Goal: Task Accomplishment & Management: Complete application form

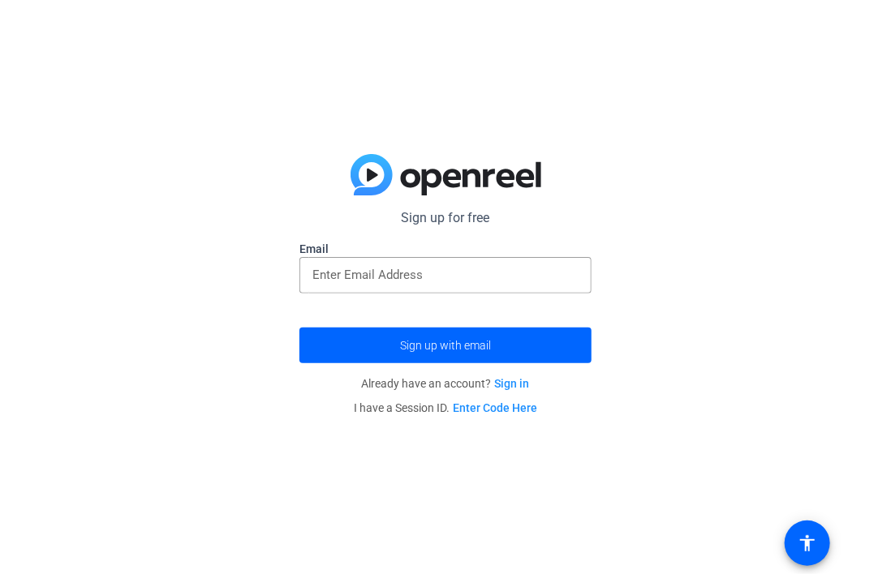
click at [675, 112] on div "Sign up for free Email Sign up with email Already have an account? Sign in I ha…" at bounding box center [445, 287] width 891 height 574
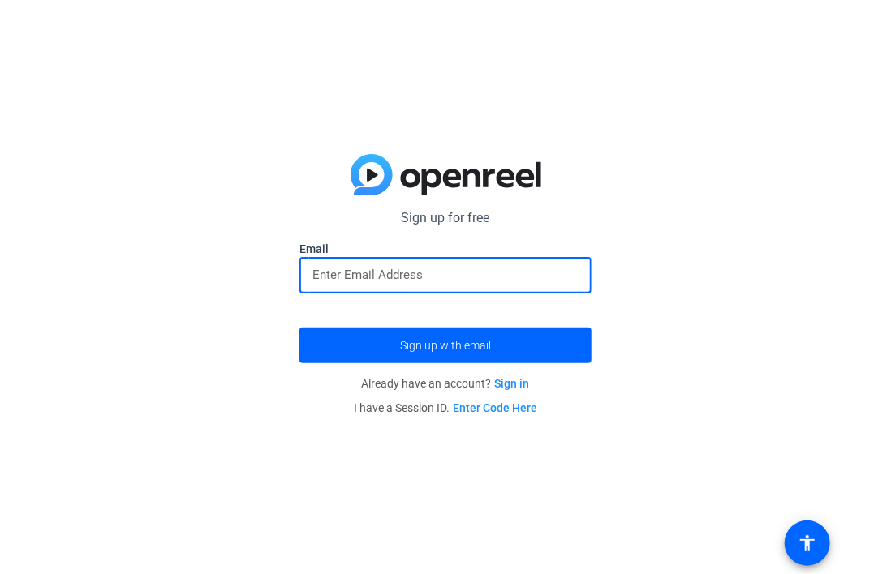
click at [449, 276] on input "email" at bounding box center [445, 274] width 266 height 19
type input "[EMAIL_ADDRESS][DOMAIN_NAME]"
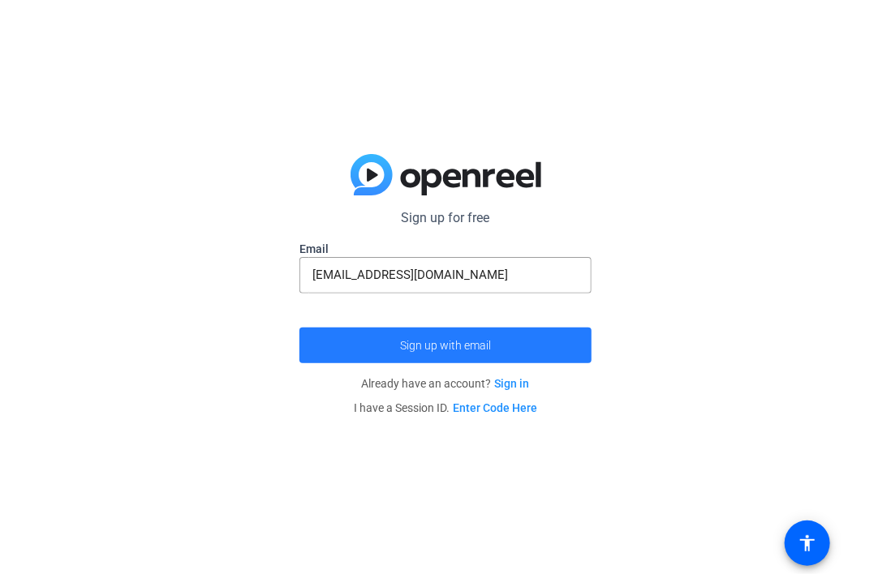
click at [414, 346] on span "Sign up with email" at bounding box center [445, 346] width 91 height 0
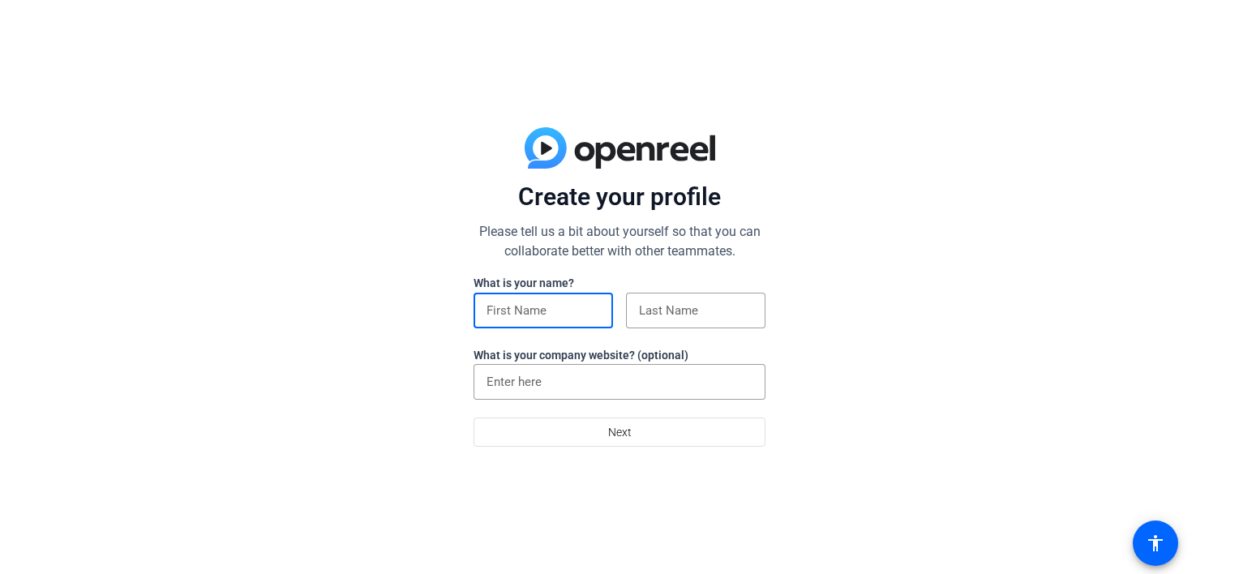
click at [541, 304] on input at bounding box center [544, 310] width 114 height 19
type input "[GEOGRAPHIC_DATA]"
type input "[PERSON_NAME]"
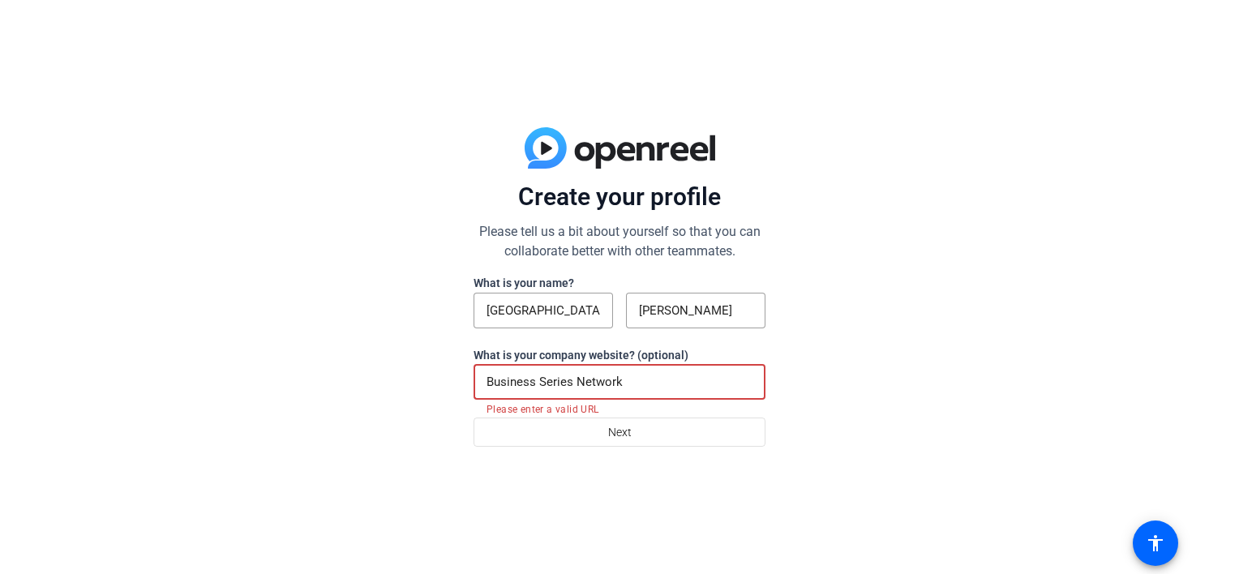
click at [623, 384] on input "Business Series Network" at bounding box center [620, 381] width 266 height 19
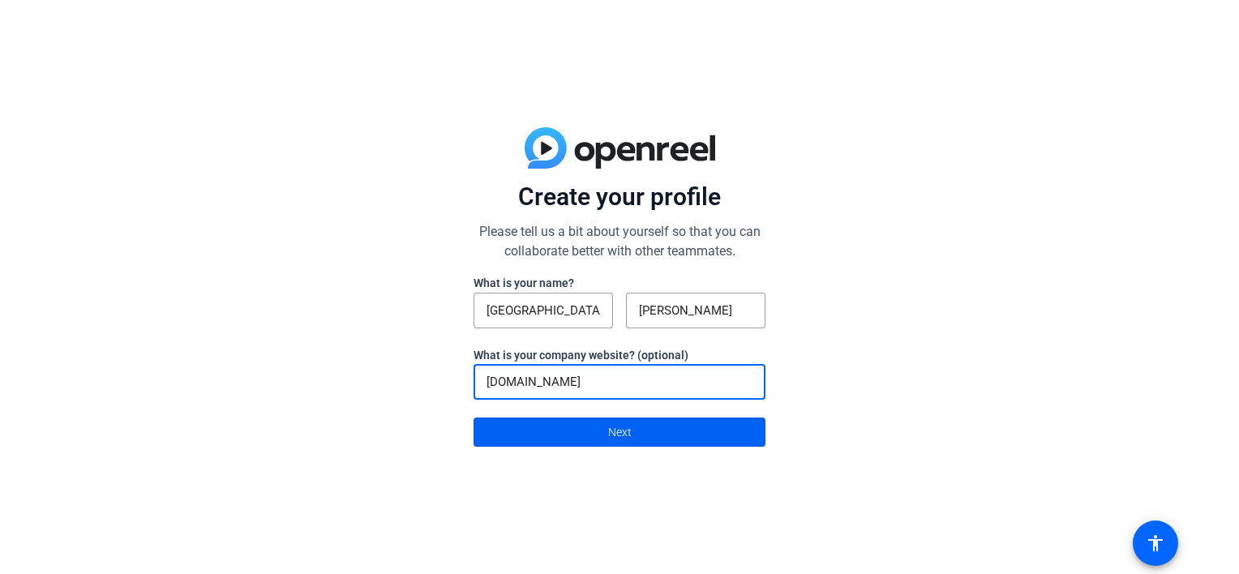
type input "[DOMAIN_NAME]"
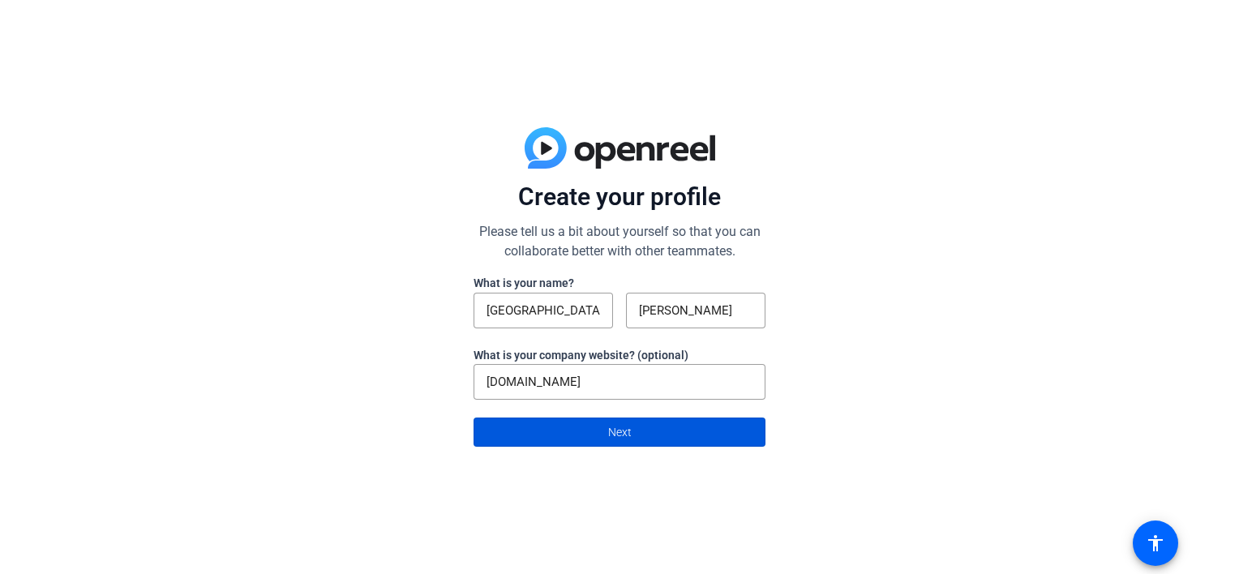
click at [620, 432] on span "Next" at bounding box center [620, 432] width 24 height 31
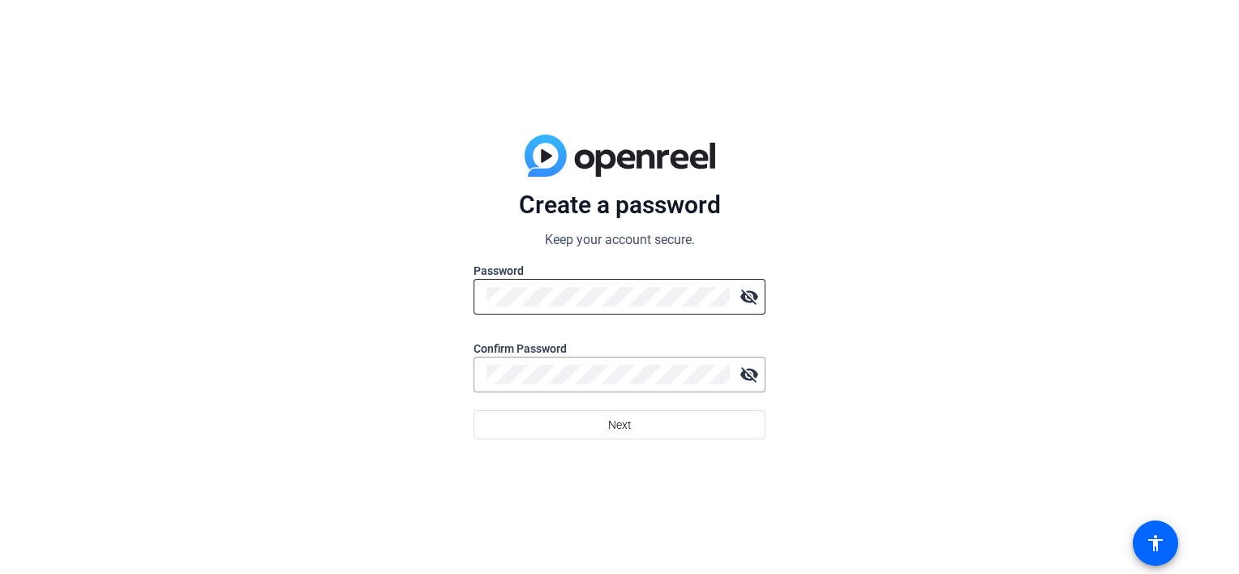
click at [669, 281] on div at bounding box center [608, 297] width 243 height 36
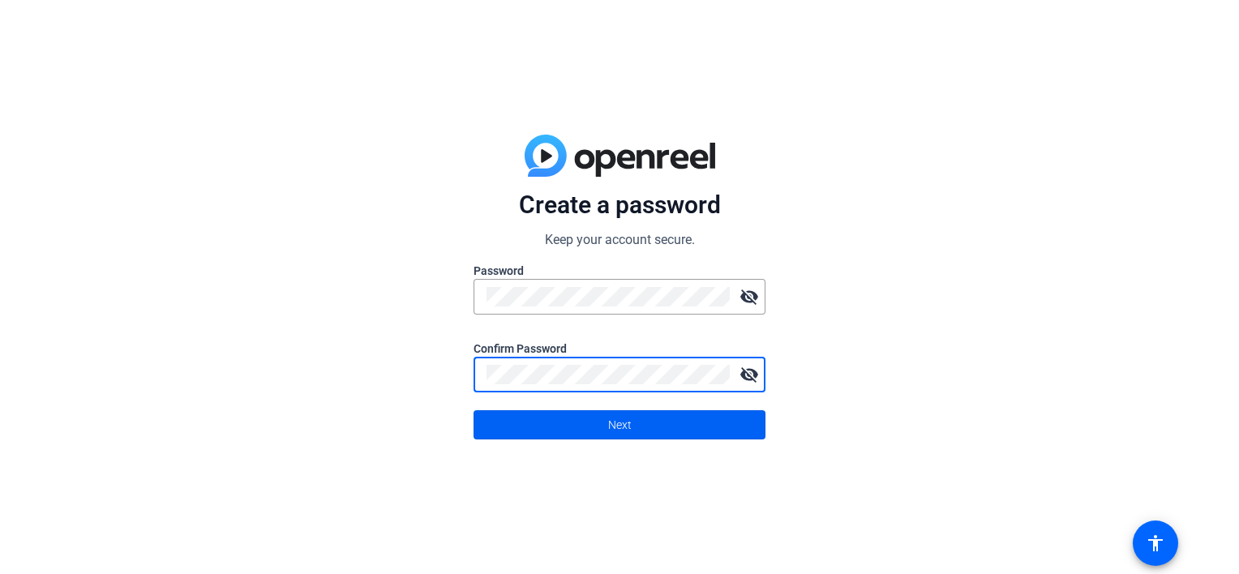
click at [622, 422] on span "Next" at bounding box center [620, 425] width 24 height 31
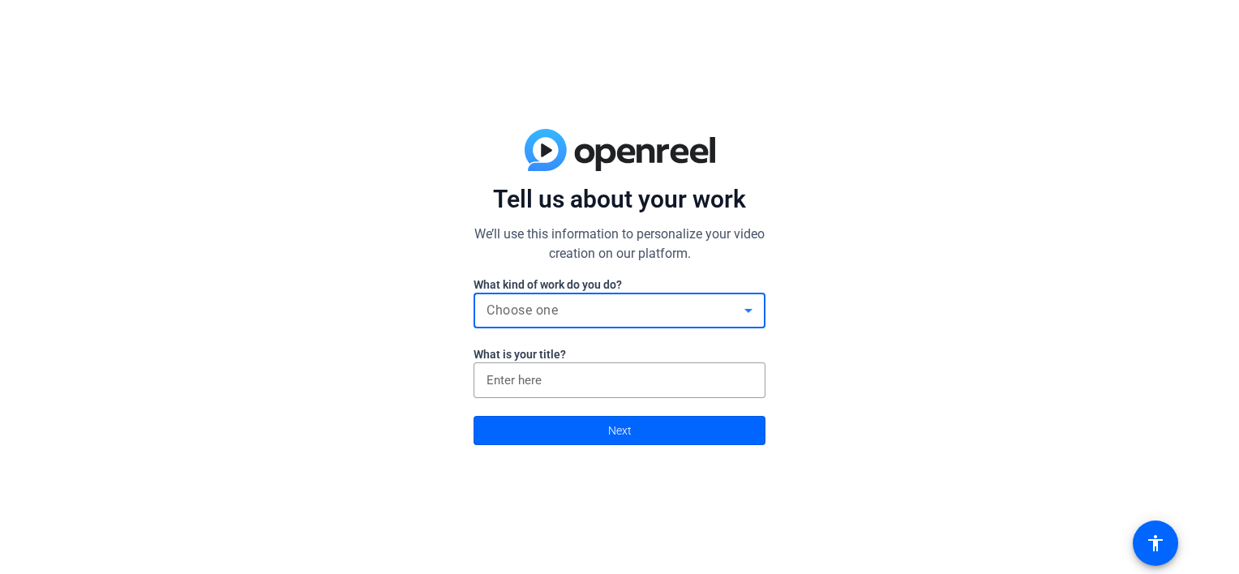
click at [562, 305] on div "Choose one" at bounding box center [616, 310] width 258 height 19
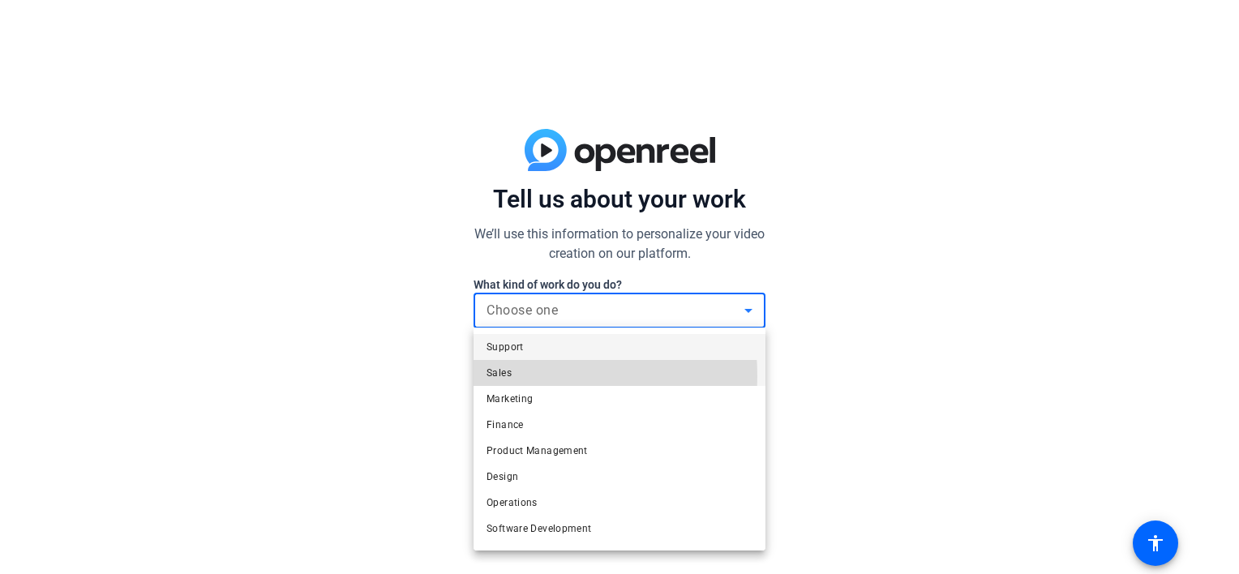
click at [503, 376] on span "Sales" at bounding box center [499, 372] width 25 height 19
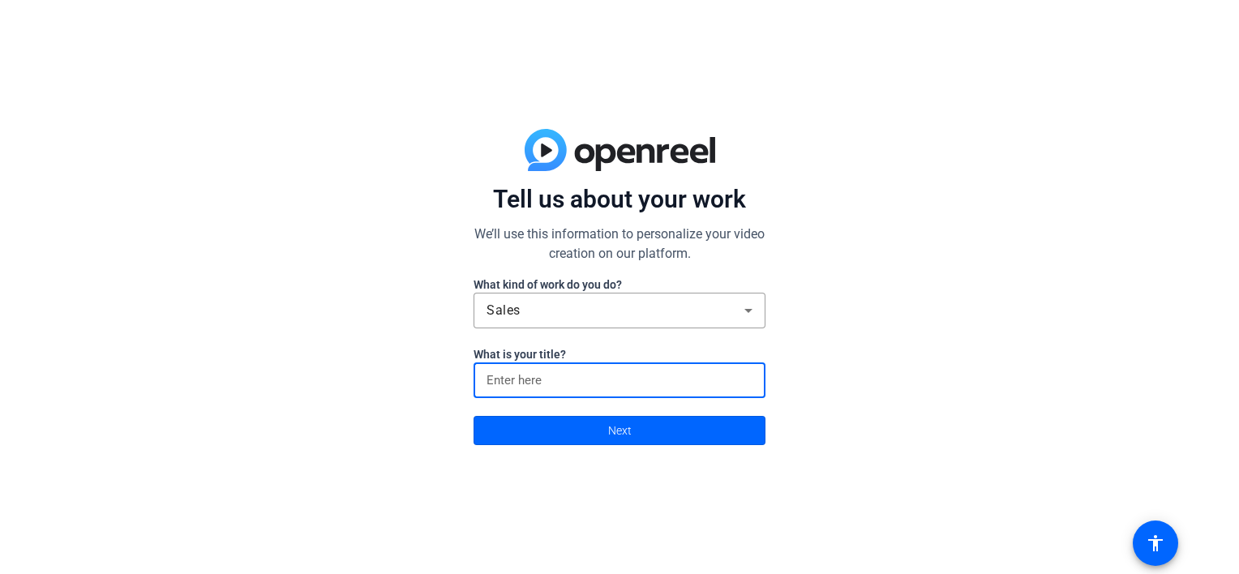
click at [531, 378] on input at bounding box center [620, 380] width 266 height 19
type input "Consultants"
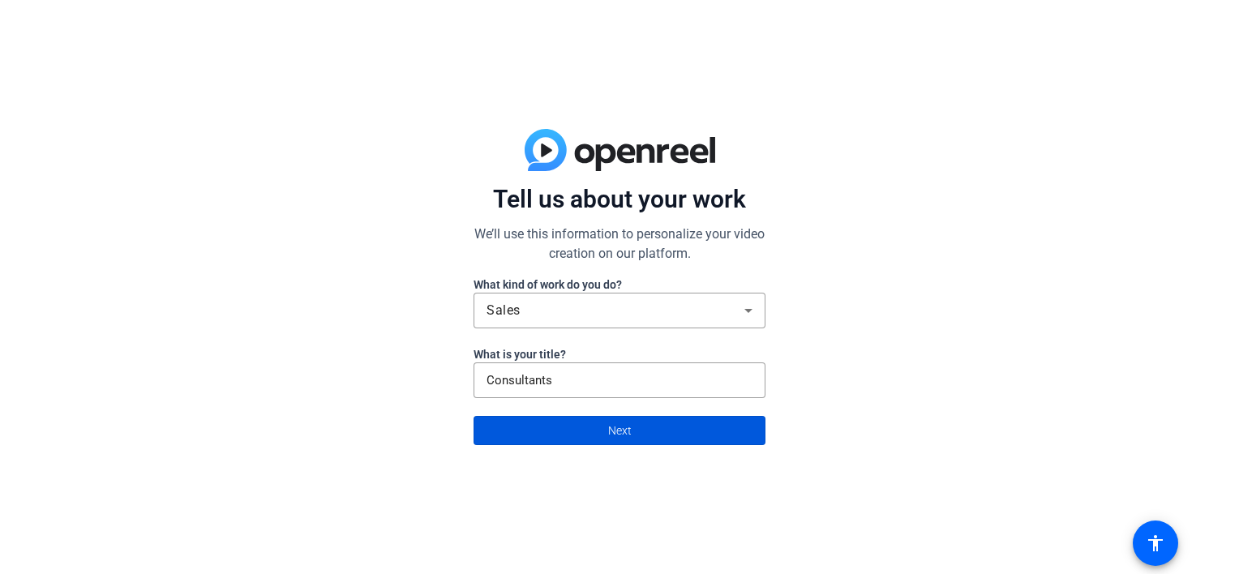
click at [574, 425] on span at bounding box center [619, 430] width 290 height 39
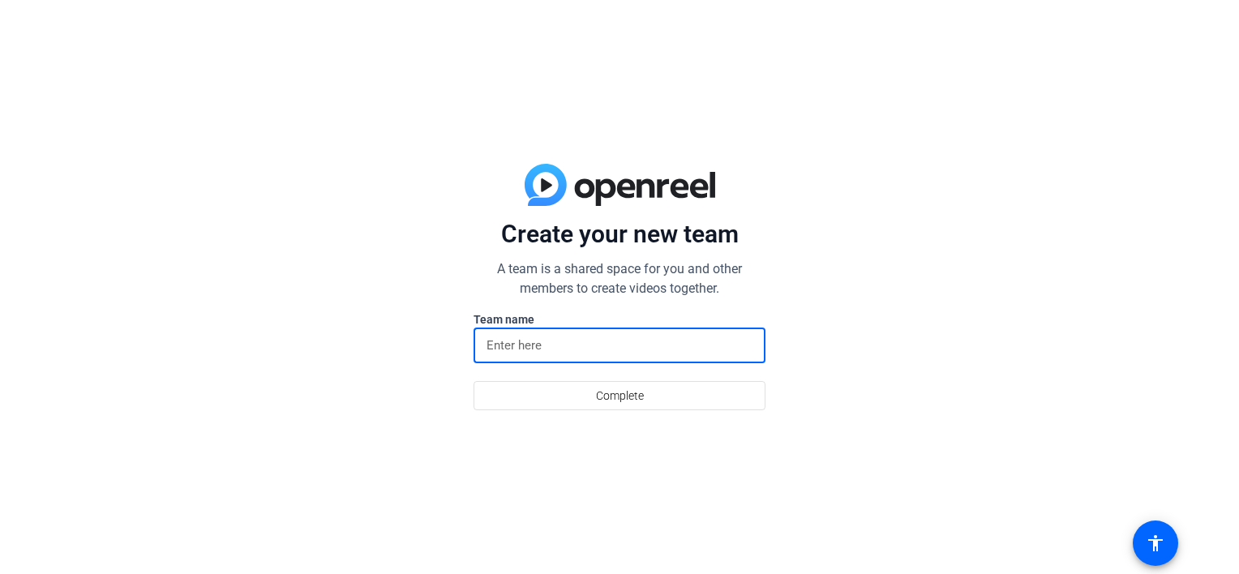
click at [564, 336] on input at bounding box center [620, 345] width 266 height 19
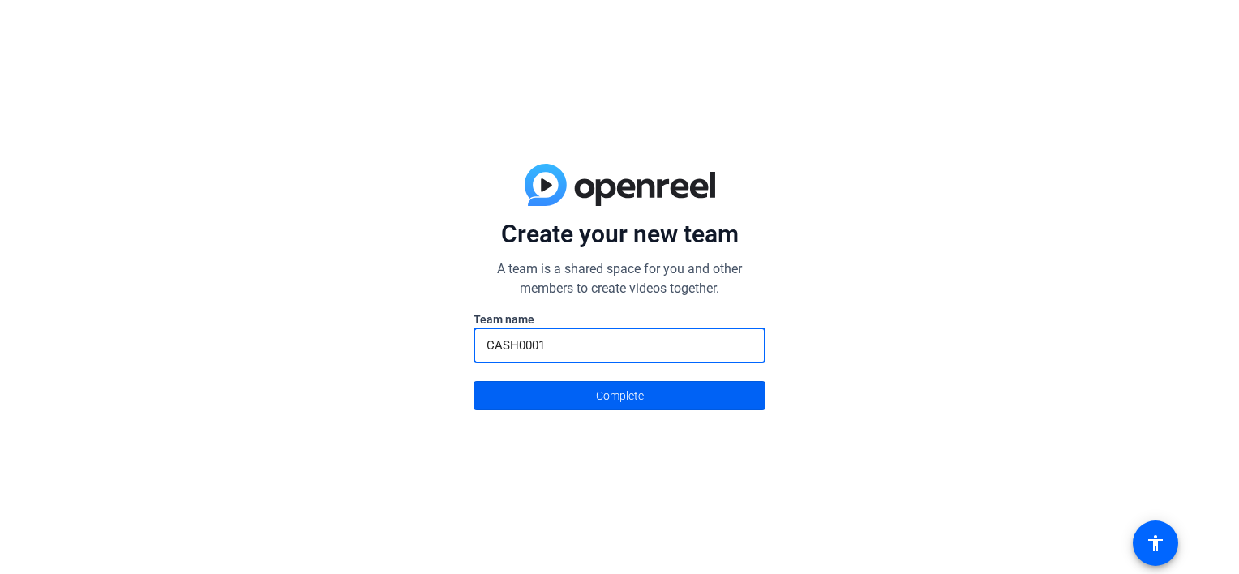
type input "CASH0001"
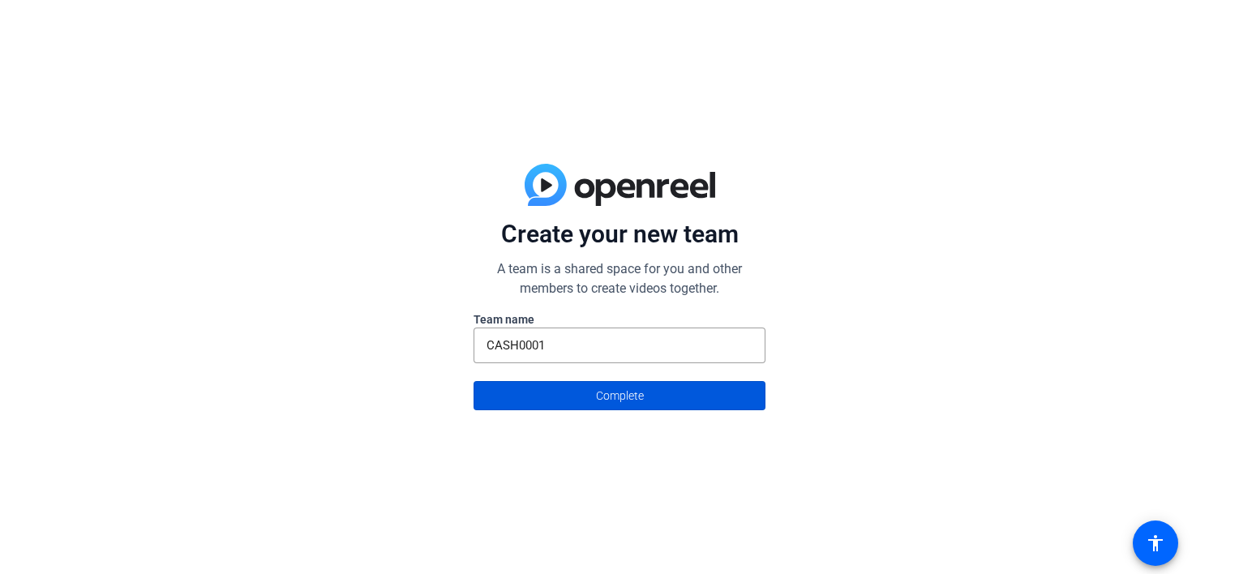
click at [583, 386] on span at bounding box center [619, 395] width 290 height 39
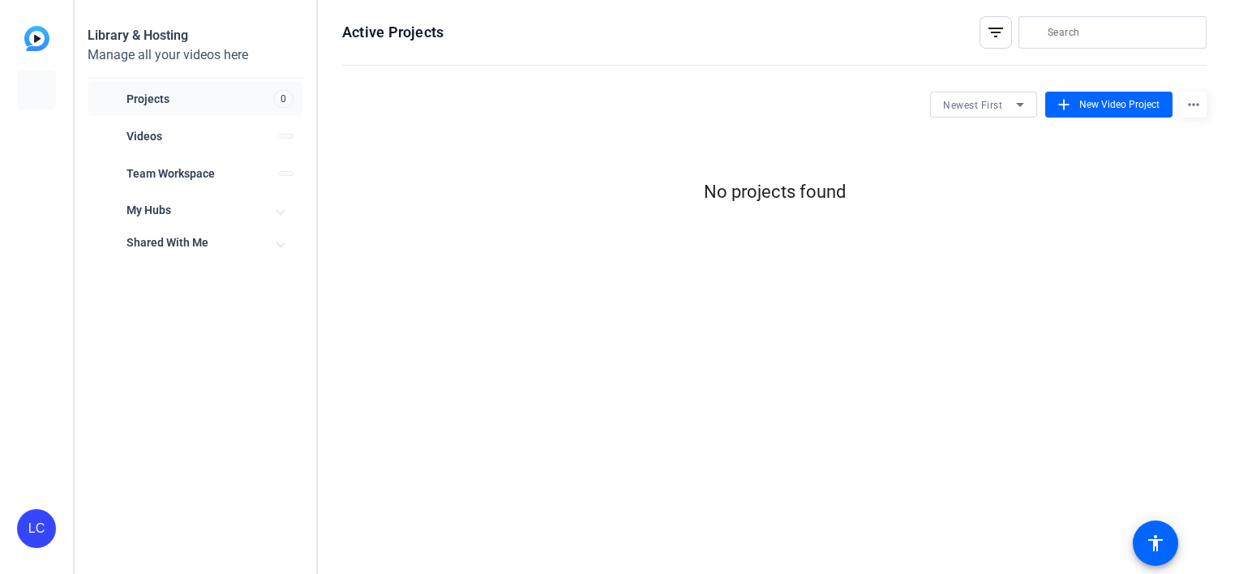
click at [897, 363] on mat-sidenav-content "Library & Hosting Manage all your videos here Projects 0 Videos Team Workspace …" at bounding box center [657, 287] width 1165 height 574
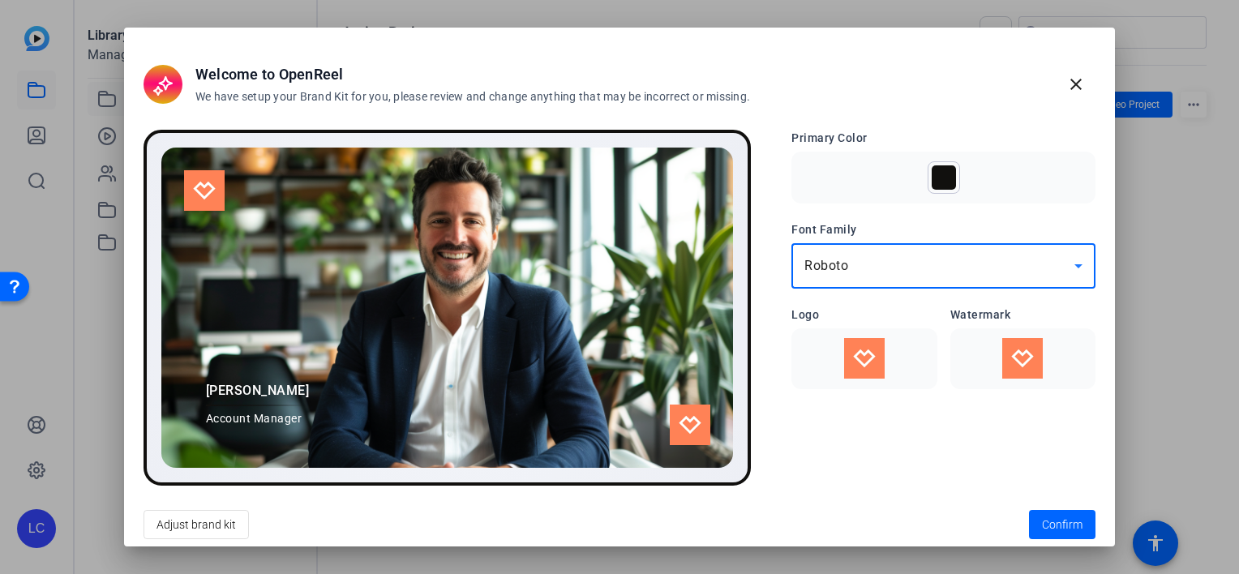
click at [846, 260] on span "Roboto" at bounding box center [827, 265] width 44 height 15
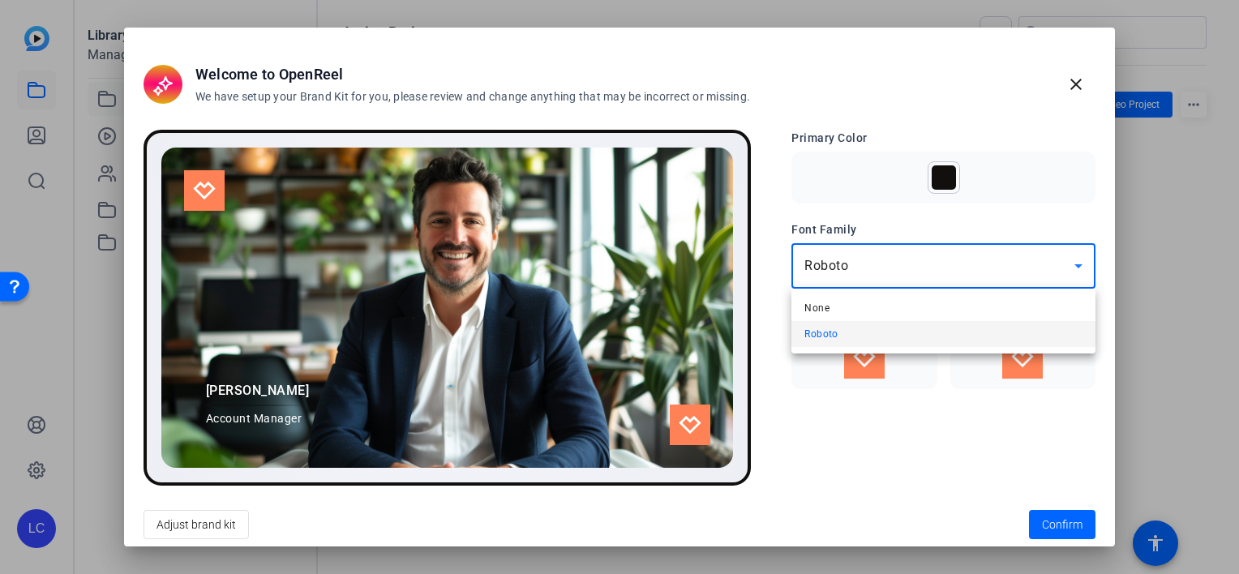
click at [846, 260] on div at bounding box center [619, 287] width 1239 height 574
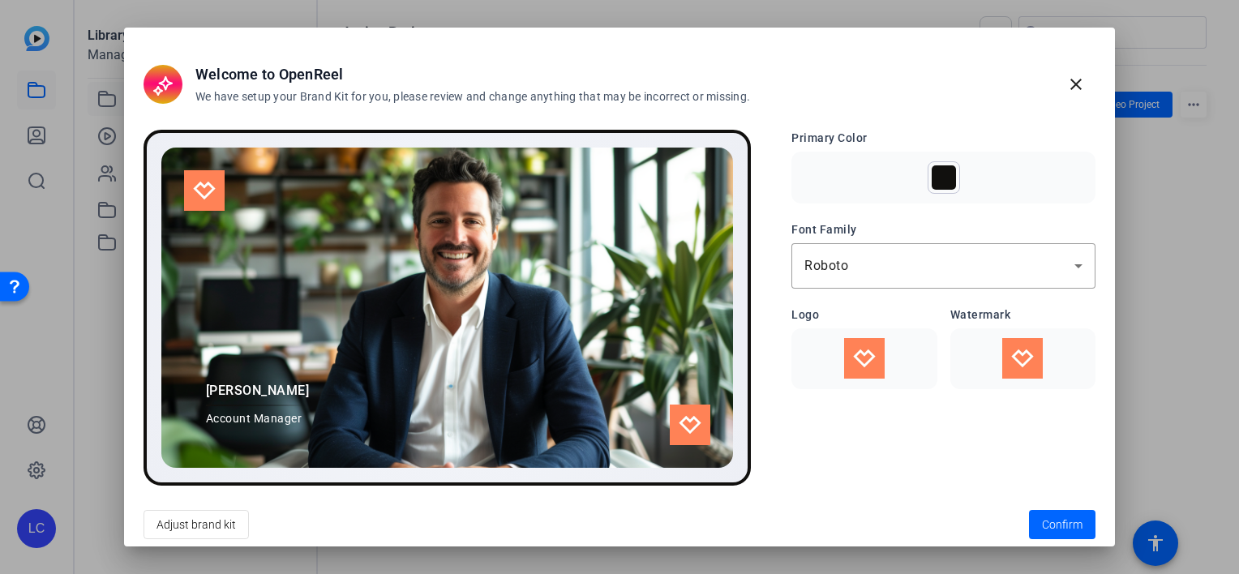
click at [883, 477] on openreel-brandkit-preview-form "Primary Color Font Family Roboto Logo Watermark" at bounding box center [944, 308] width 304 height 356
click at [1057, 519] on span "Confirm" at bounding box center [1062, 525] width 41 height 17
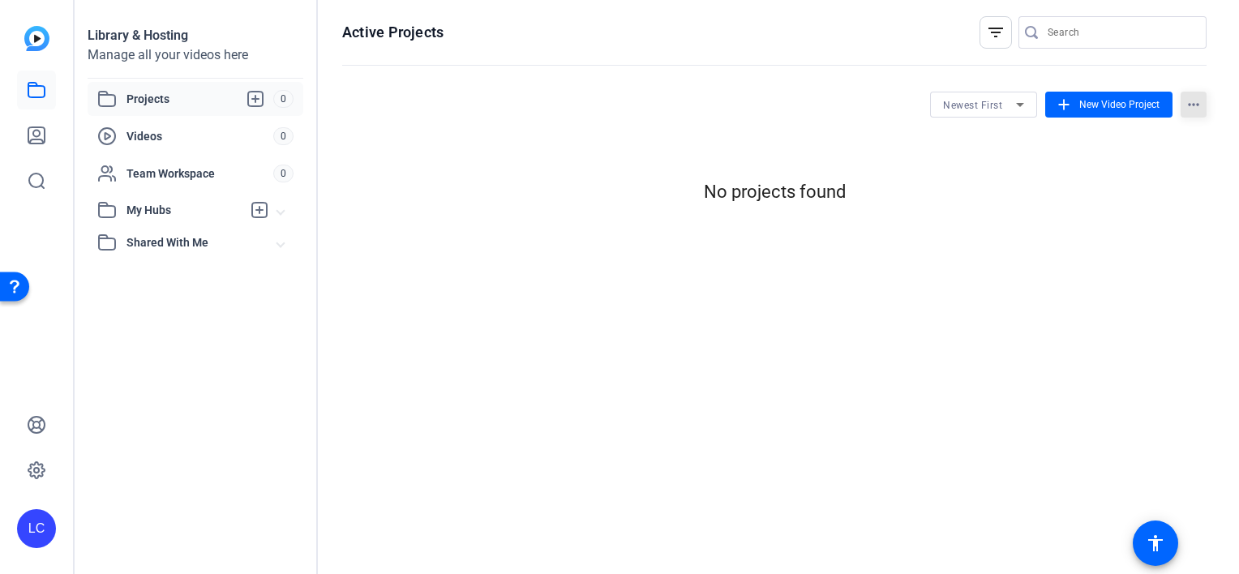
click at [1187, 95] on mat-icon "more_horiz" at bounding box center [1194, 105] width 26 height 26
click at [1147, 196] on div at bounding box center [619, 287] width 1239 height 574
click at [999, 33] on mat-icon "filter_list" at bounding box center [995, 32] width 19 height 19
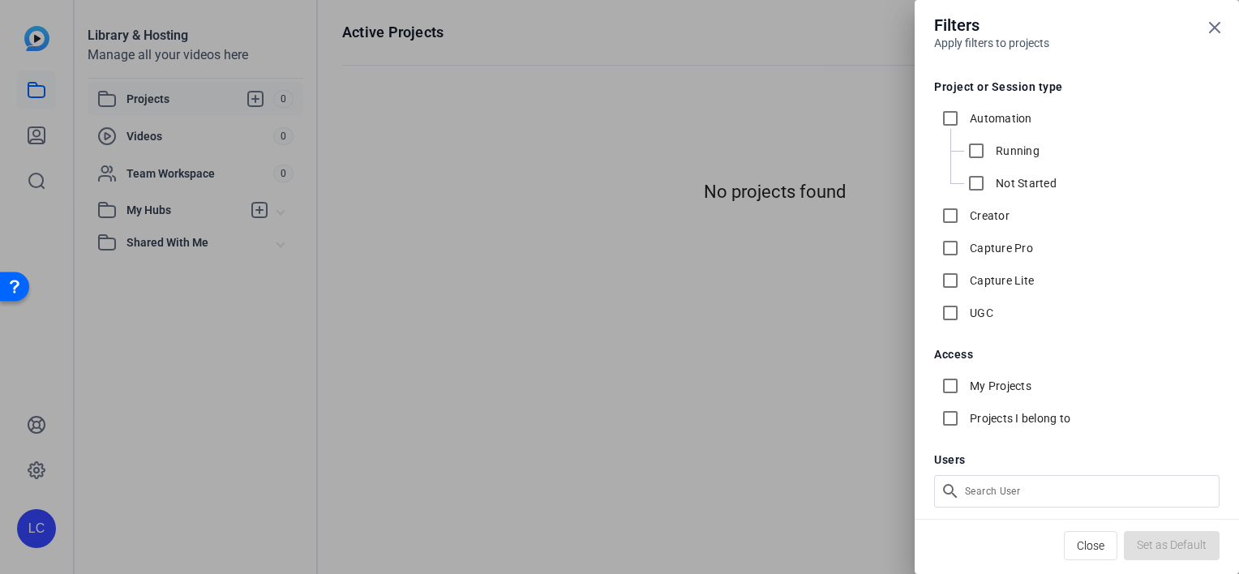
click at [873, 296] on div at bounding box center [619, 287] width 1239 height 574
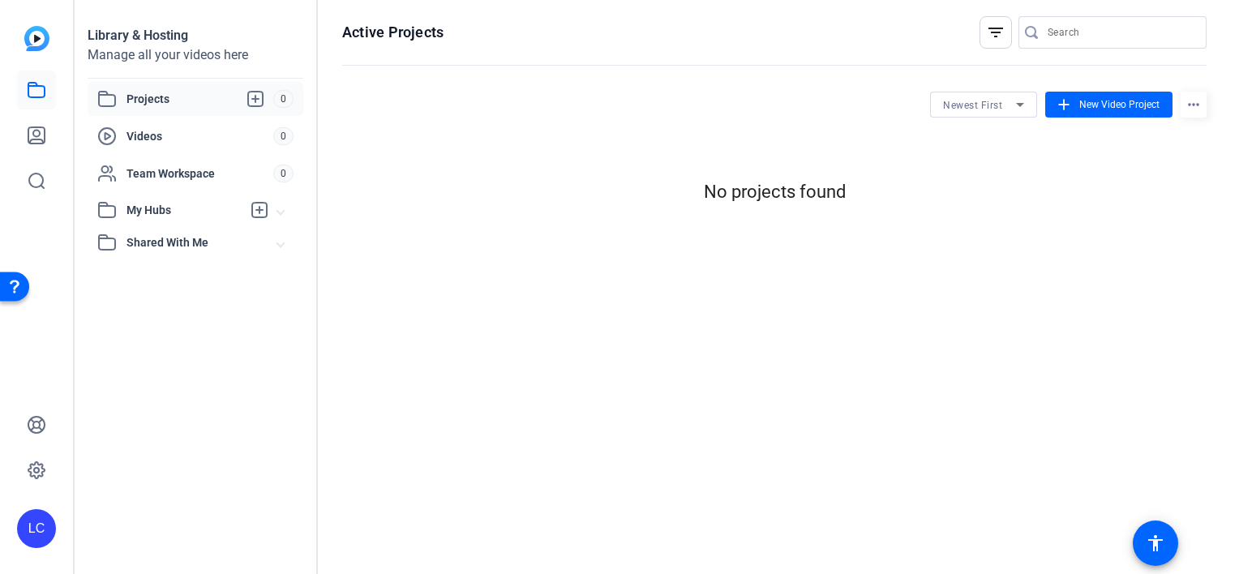
click at [46, 35] on img at bounding box center [36, 38] width 25 height 25
click at [159, 135] on span "Videos" at bounding box center [200, 136] width 147 height 16
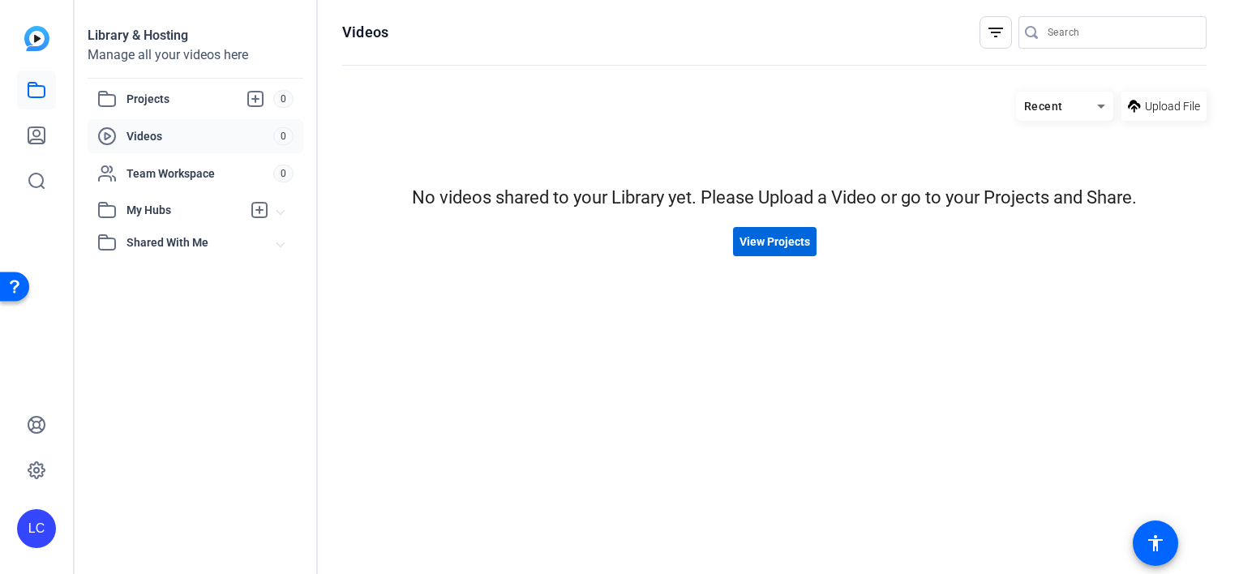
click at [786, 239] on span "View Projects" at bounding box center [775, 242] width 71 height 17
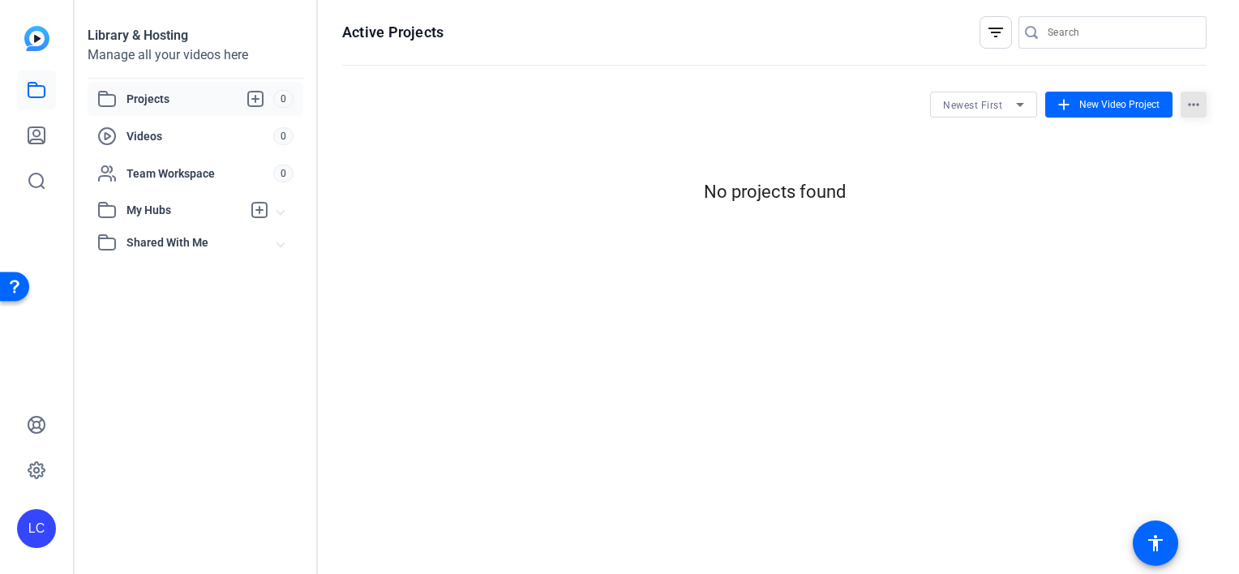
click at [1185, 98] on mat-icon "more_horiz" at bounding box center [1194, 105] width 26 height 26
click at [1055, 224] on div at bounding box center [619, 287] width 1239 height 574
click at [1098, 99] on span "New Video Project" at bounding box center [1119, 104] width 80 height 15
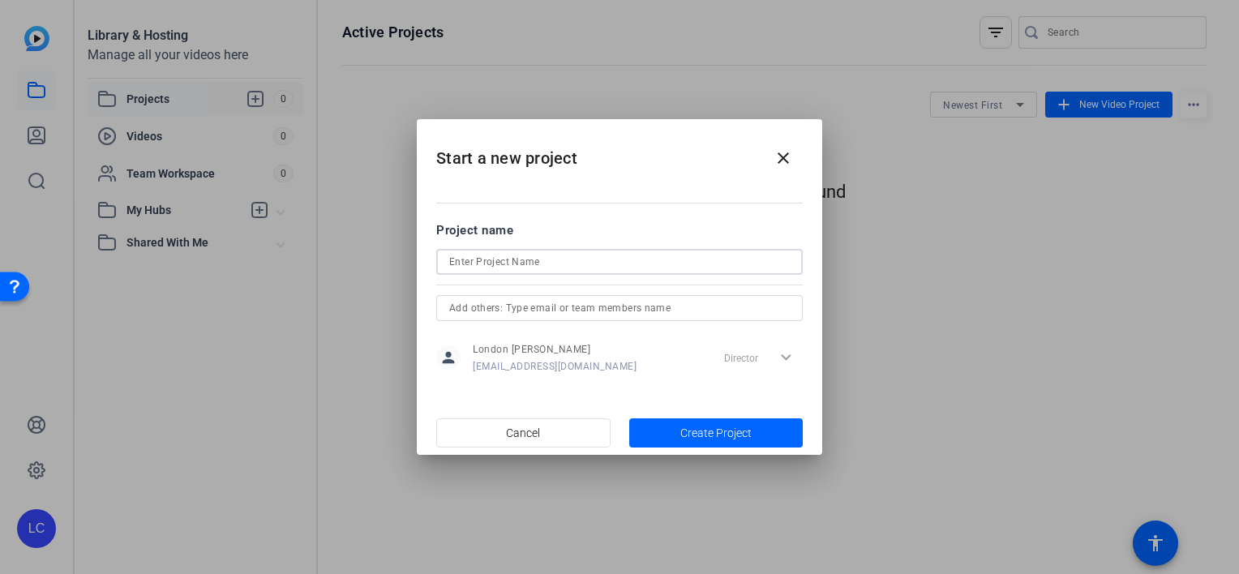
click at [477, 271] on input at bounding box center [619, 261] width 341 height 19
type input "A"
type input "CASH0001"
click at [529, 311] on input "text" at bounding box center [619, 307] width 341 height 19
click at [610, 342] on div "person [GEOGRAPHIC_DATA][PERSON_NAME] [EMAIL_ADDRESS][DOMAIN_NAME] Director exp…" at bounding box center [619, 357] width 367 height 41
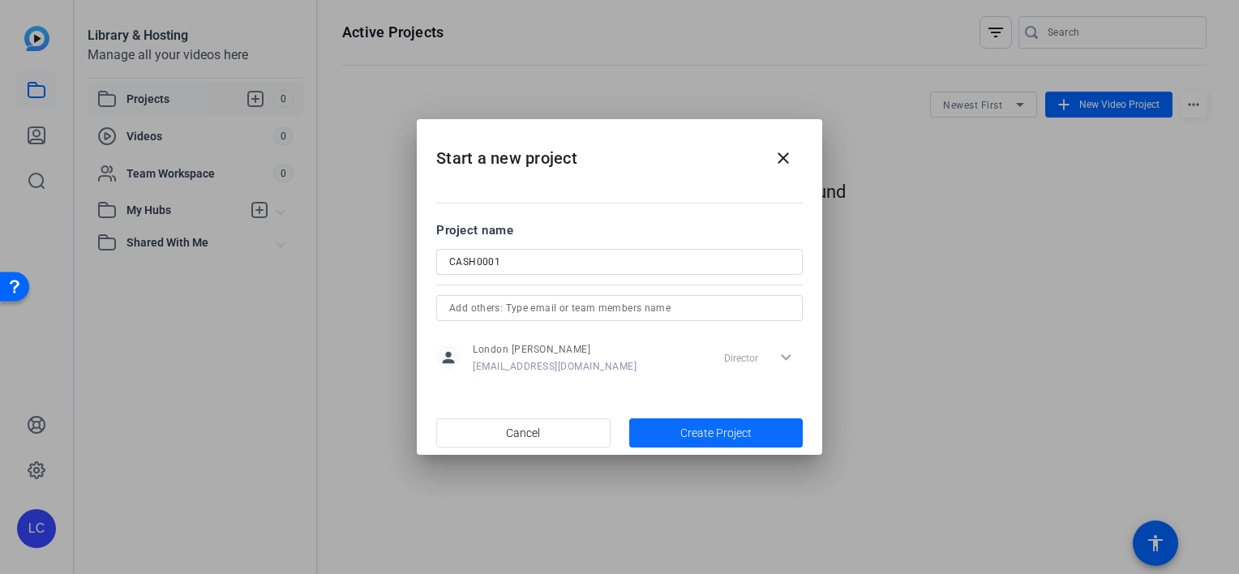
click at [728, 425] on span "Create Project" at bounding box center [715, 433] width 71 height 17
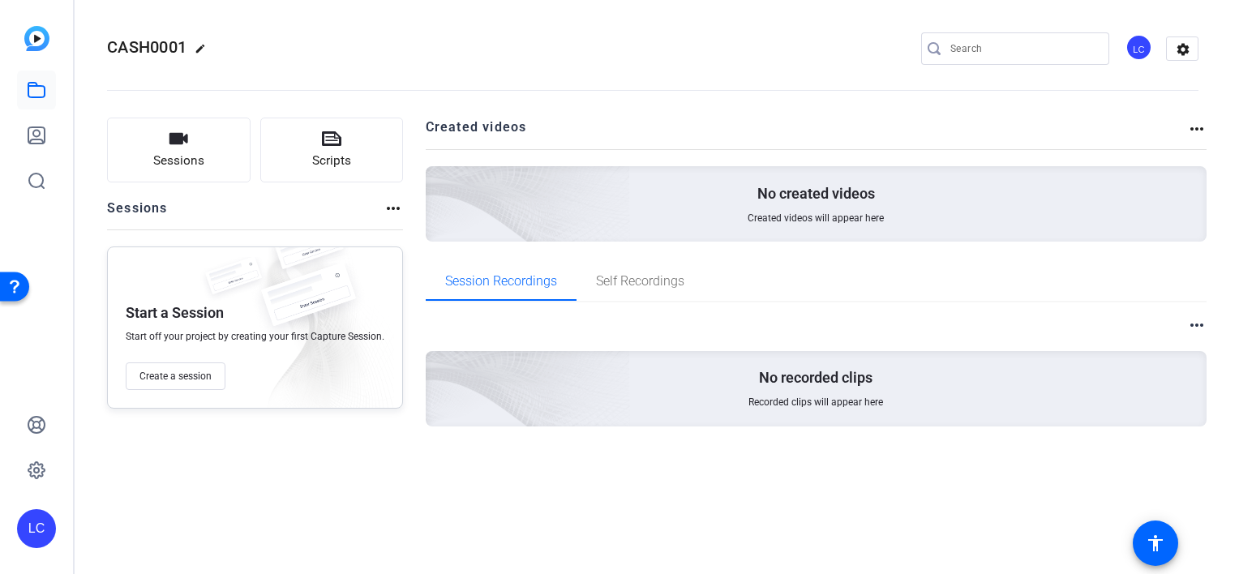
click at [1197, 128] on mat-icon "more_horiz" at bounding box center [1196, 128] width 19 height 19
click at [1048, 276] on div at bounding box center [619, 287] width 1239 height 574
click at [213, 160] on button "Sessions" at bounding box center [179, 150] width 144 height 65
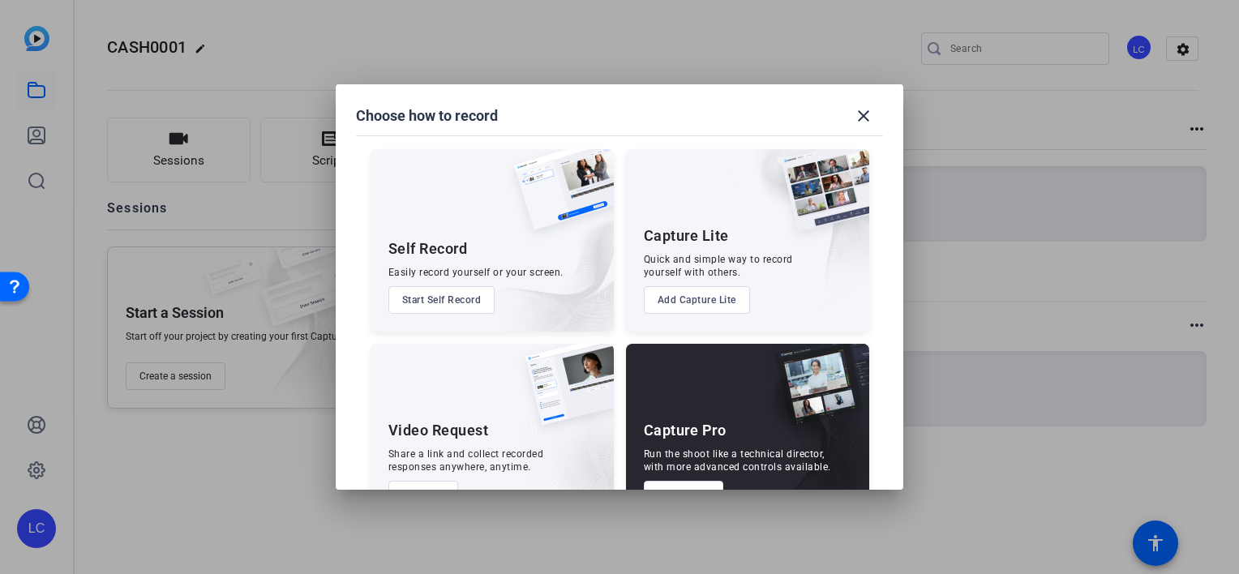
click at [477, 420] on div "Video Request Share a link and collect recorded responses anywhere, anytime. Ad…" at bounding box center [492, 435] width 243 height 182
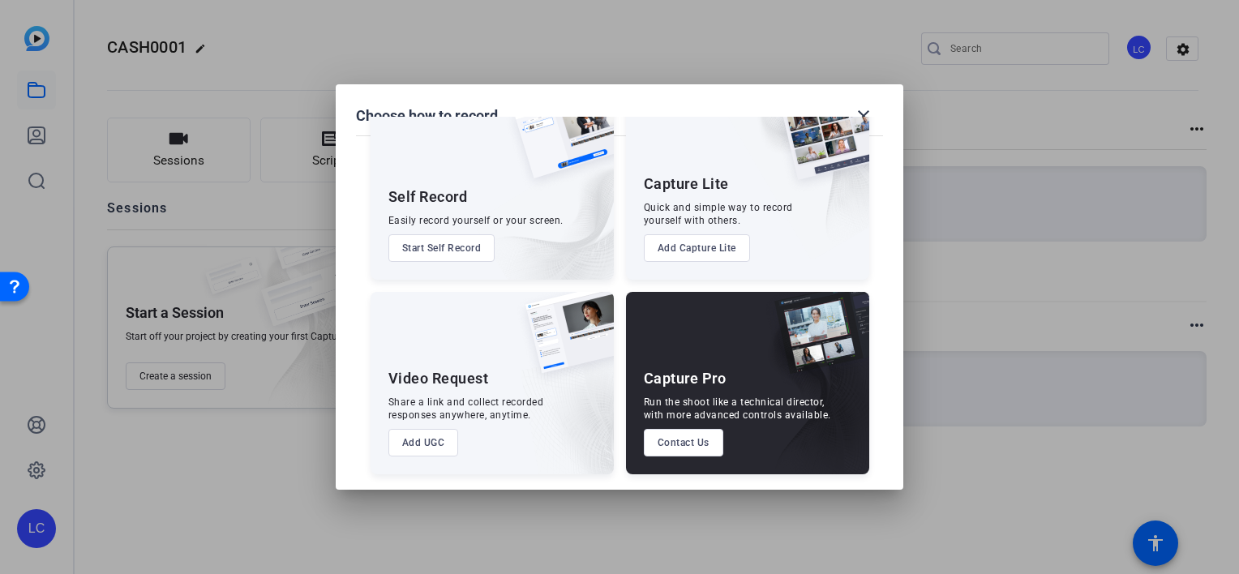
scroll to position [52, 0]
click at [437, 440] on button "Add UGC" at bounding box center [423, 443] width 71 height 28
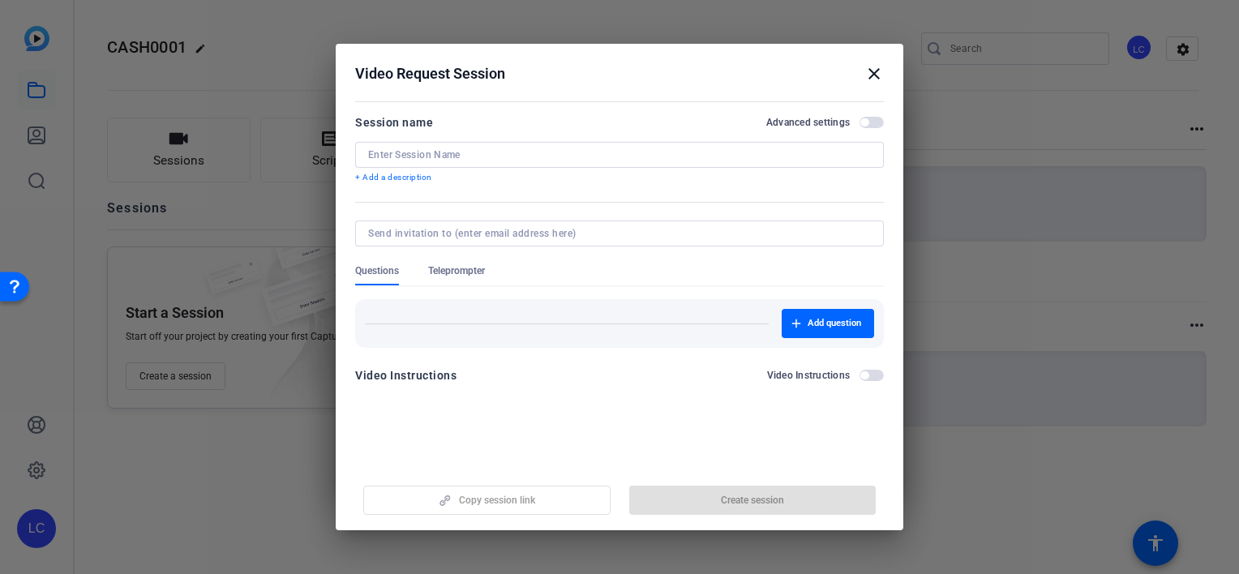
click at [453, 161] on div at bounding box center [619, 155] width 503 height 26
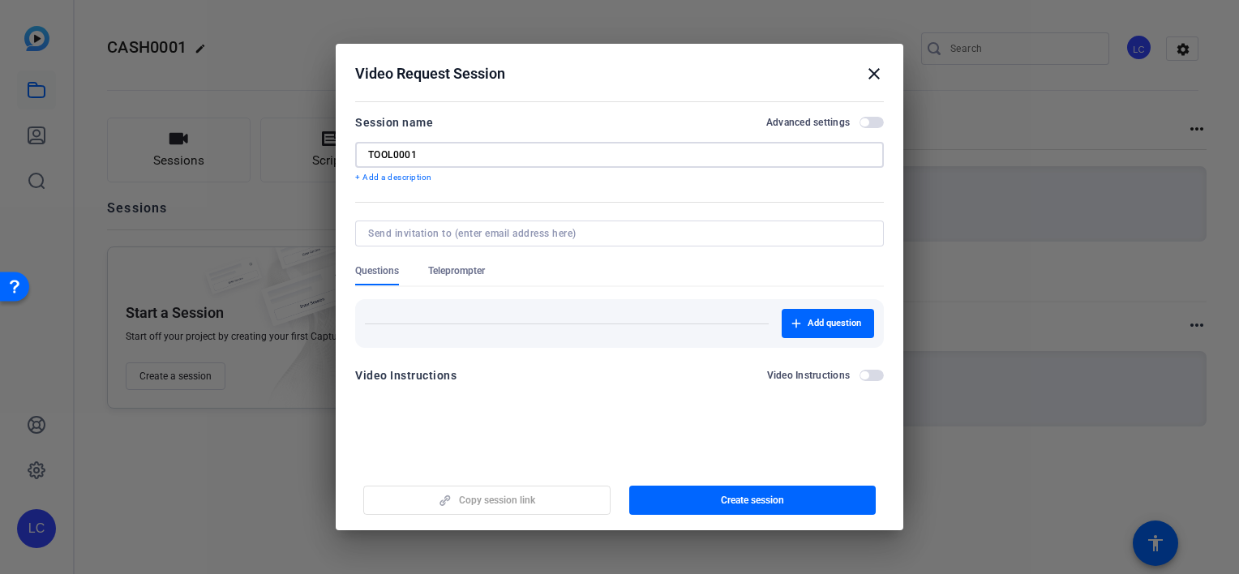
type input "TOOL0001"
click at [512, 227] on input at bounding box center [616, 233] width 496 height 13
type input "[EMAIL_ADDRESS][DOMAIN_NAME]"
click at [461, 272] on form "Session name Advanced settings TOOL0001 + Add a description Questions Telepromp…" at bounding box center [619, 254] width 529 height 282
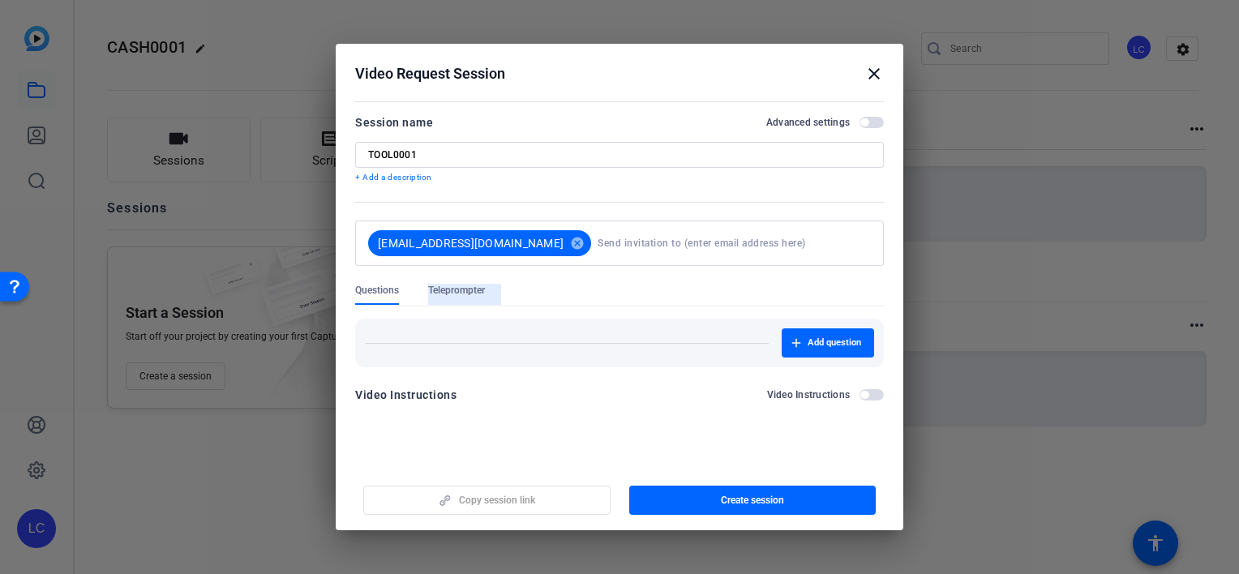
click at [474, 288] on span "Teleprompter" at bounding box center [456, 290] width 57 height 13
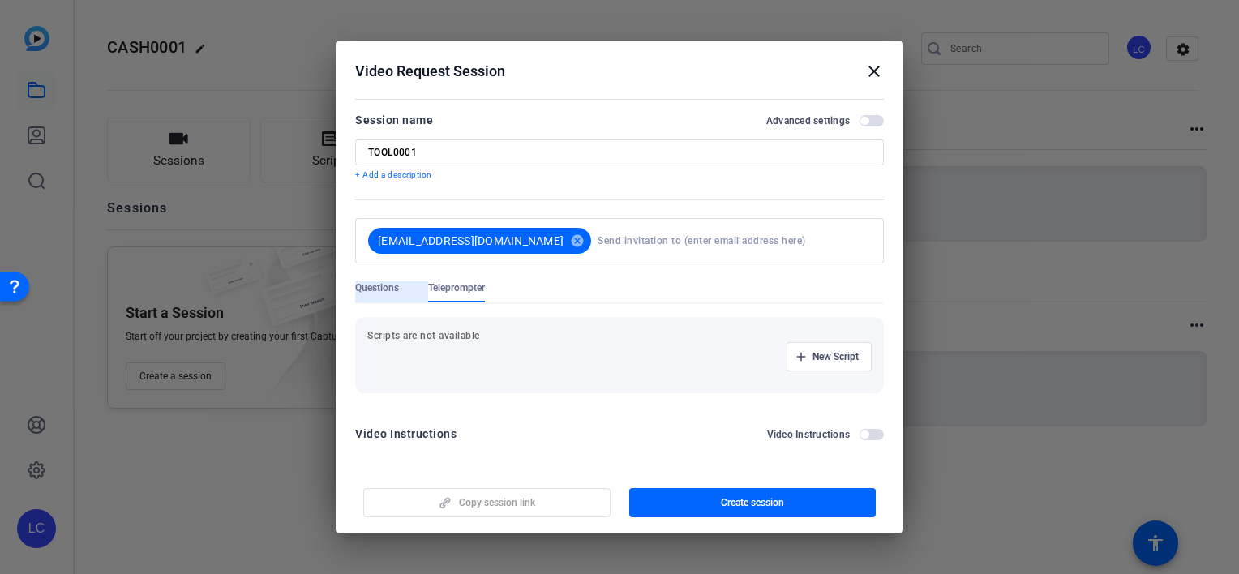
click at [389, 285] on span "Questions" at bounding box center [377, 287] width 44 height 13
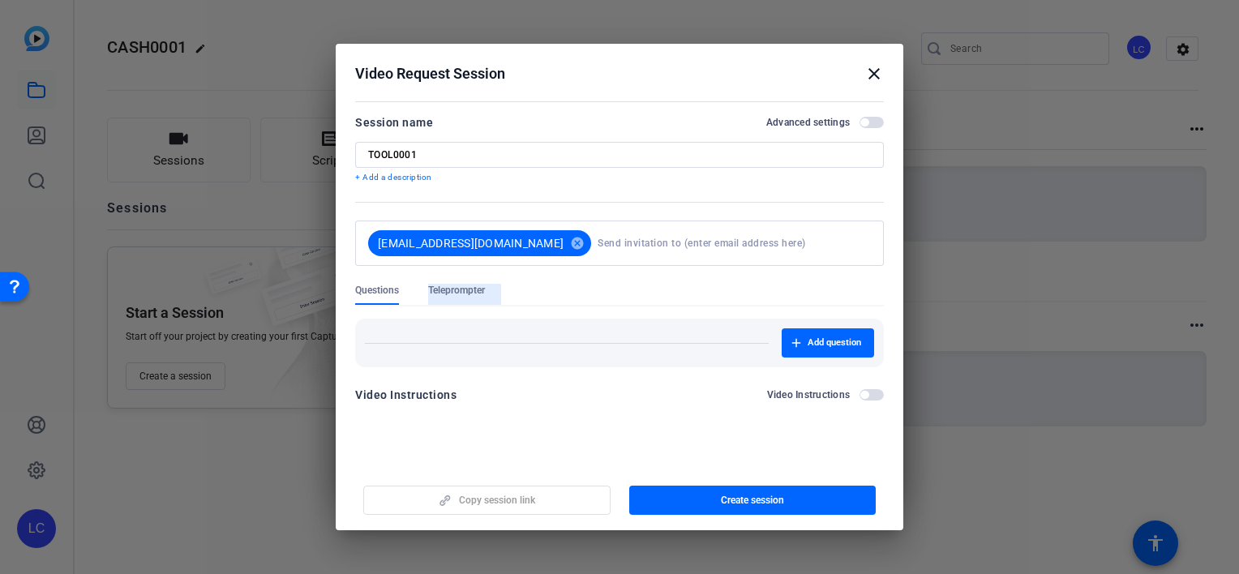
click at [478, 289] on span "Teleprompter" at bounding box center [456, 290] width 57 height 13
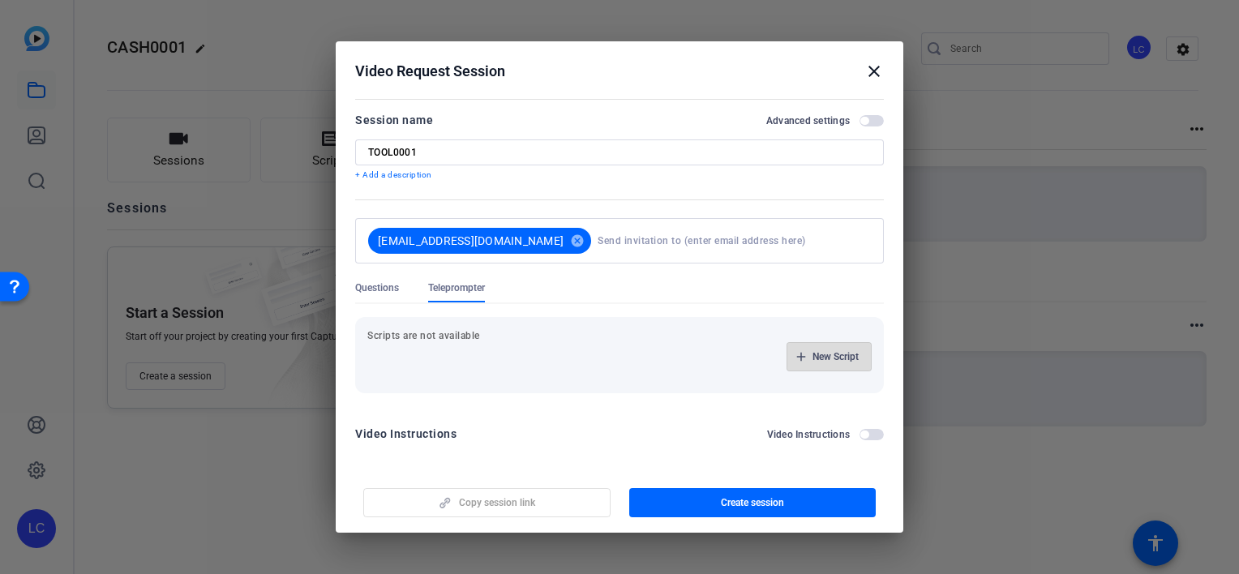
click at [831, 352] on span "New Script" at bounding box center [836, 356] width 46 height 13
click at [529, 359] on div at bounding box center [453, 357] width 172 height 26
click at [552, 391] on div "Bold Italic" at bounding box center [619, 402] width 503 height 40
click at [539, 416] on div "Bold Italic" at bounding box center [619, 402] width 503 height 40
click at [539, 435] on div at bounding box center [619, 523] width 503 height 203
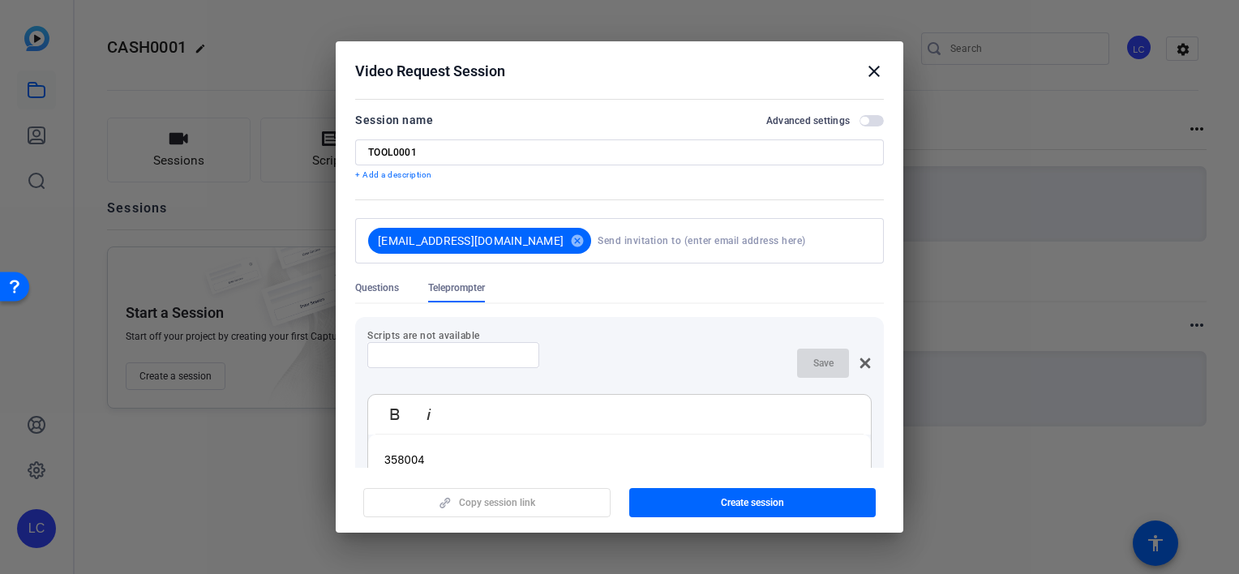
scroll to position [277, 0]
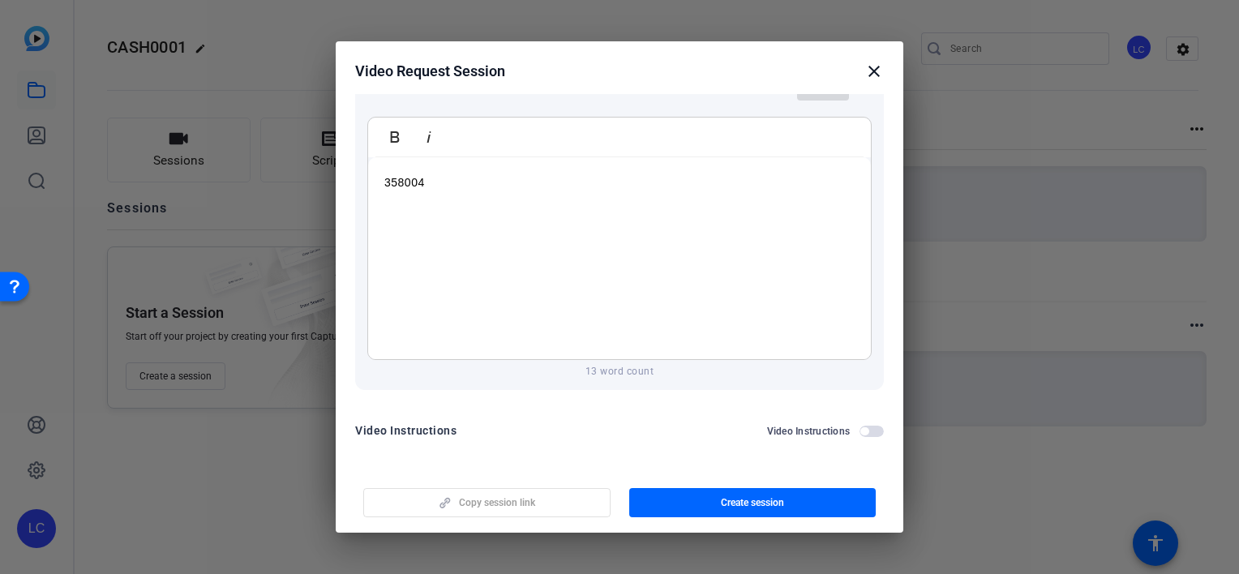
click at [539, 235] on div "358004" at bounding box center [619, 258] width 503 height 203
click at [436, 182] on p "AI Sales Webinar Funnel DFY" at bounding box center [619, 183] width 470 height 18
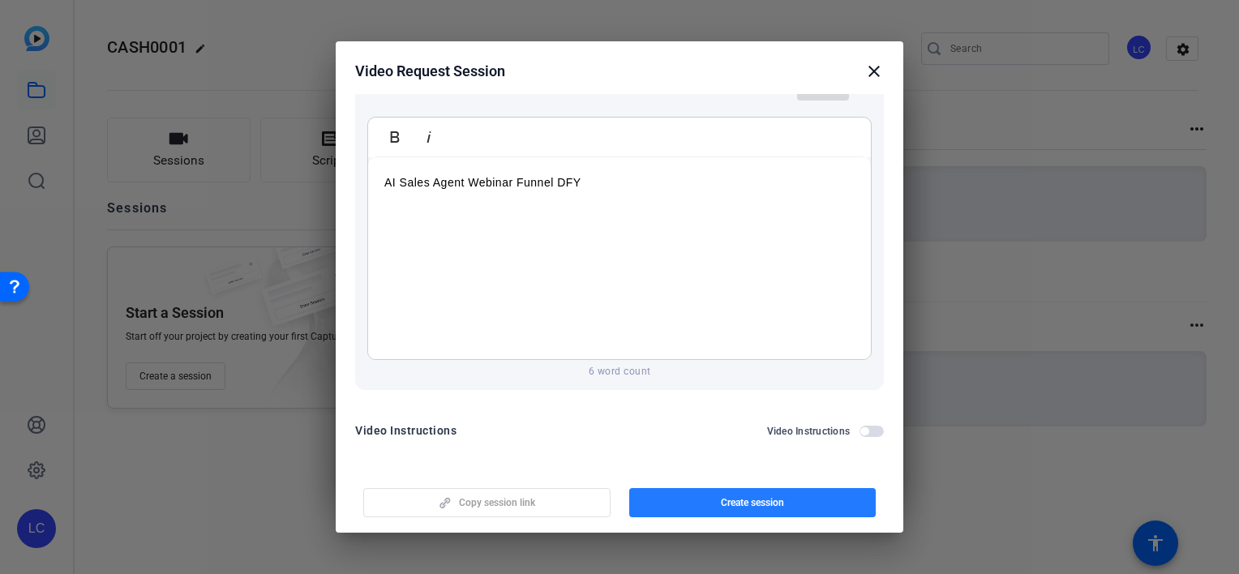
click at [752, 491] on span "button" at bounding box center [752, 502] width 247 height 39
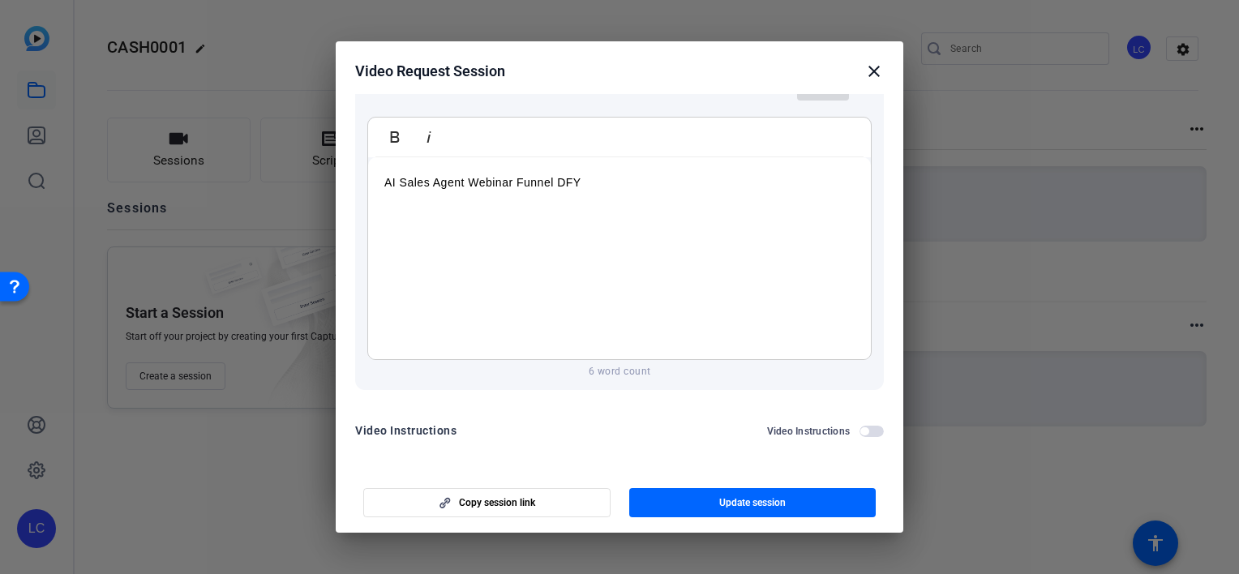
click at [879, 70] on mat-icon "close" at bounding box center [874, 71] width 19 height 19
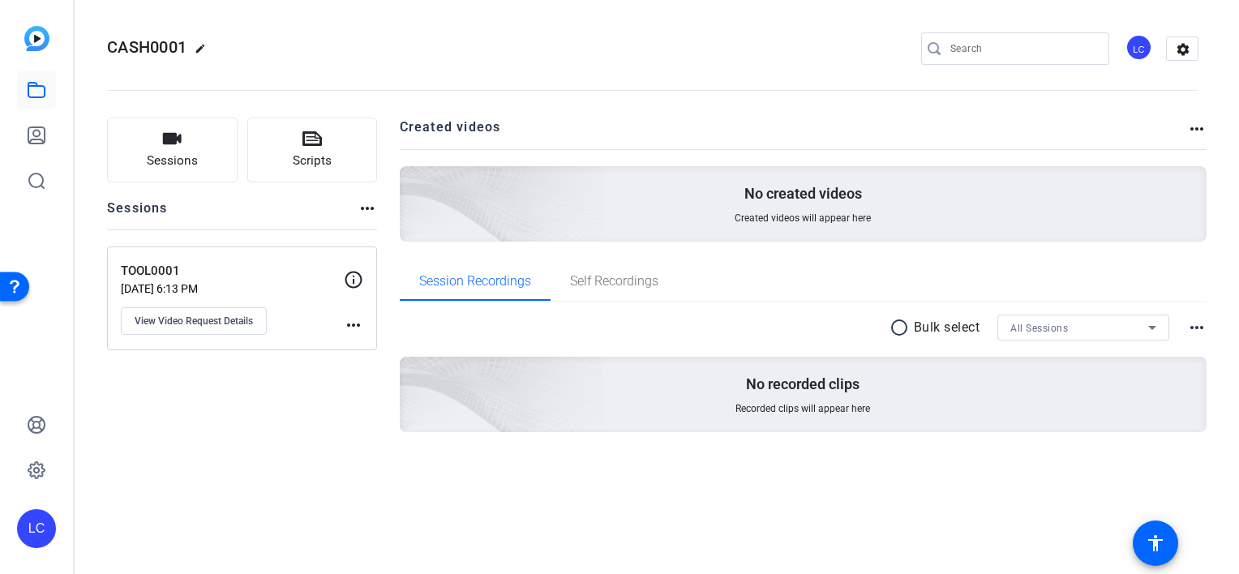
click at [907, 321] on mat-icon "radio_button_unchecked" at bounding box center [902, 327] width 24 height 19
click at [907, 321] on div "All Sessions more_horiz" at bounding box center [804, 328] width 808 height 26
click at [945, 326] on span at bounding box center [951, 327] width 57 height 39
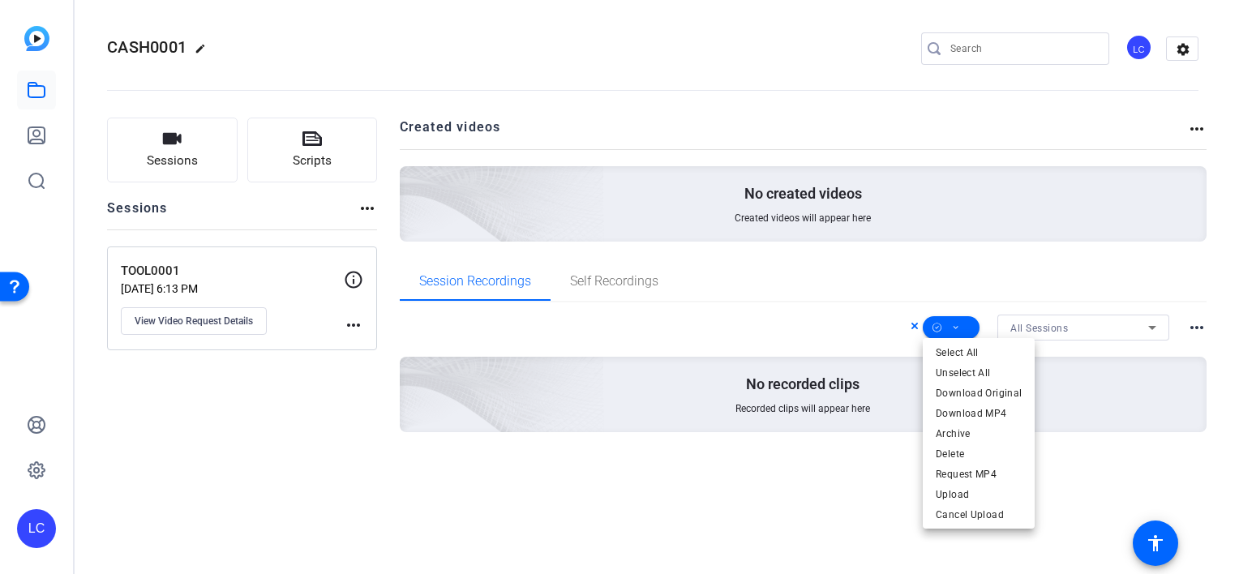
click at [859, 285] on div at bounding box center [619, 287] width 1239 height 574
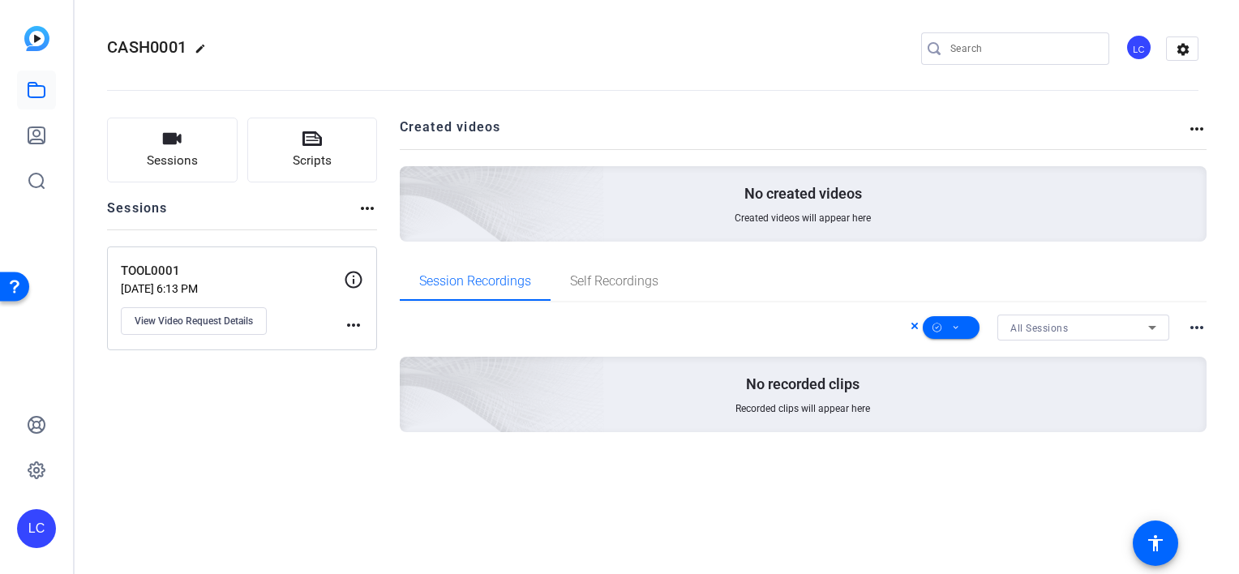
click at [859, 285] on div "Session Recordings Self Recordings" at bounding box center [804, 281] width 808 height 39
click at [353, 321] on mat-icon "more_horiz" at bounding box center [353, 324] width 19 height 19
click at [321, 416] on div at bounding box center [619, 287] width 1239 height 574
click at [1183, 55] on div "CASH0001 edit LC settings" at bounding box center [653, 49] width 1092 height 122
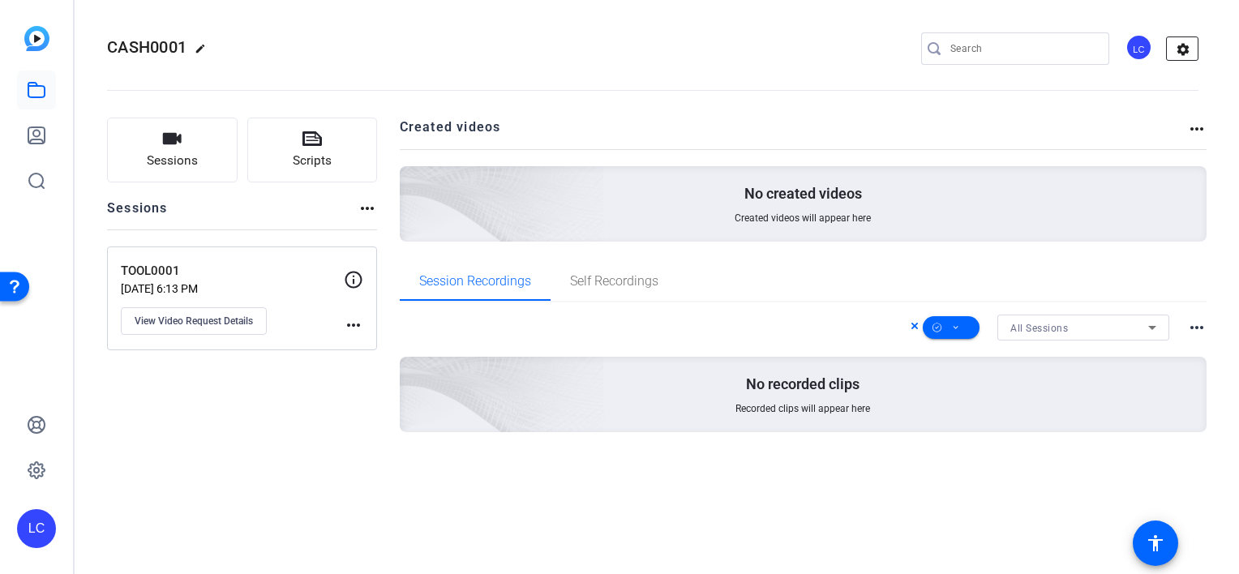
click at [1183, 55] on mat-icon "settings" at bounding box center [1183, 49] width 32 height 24
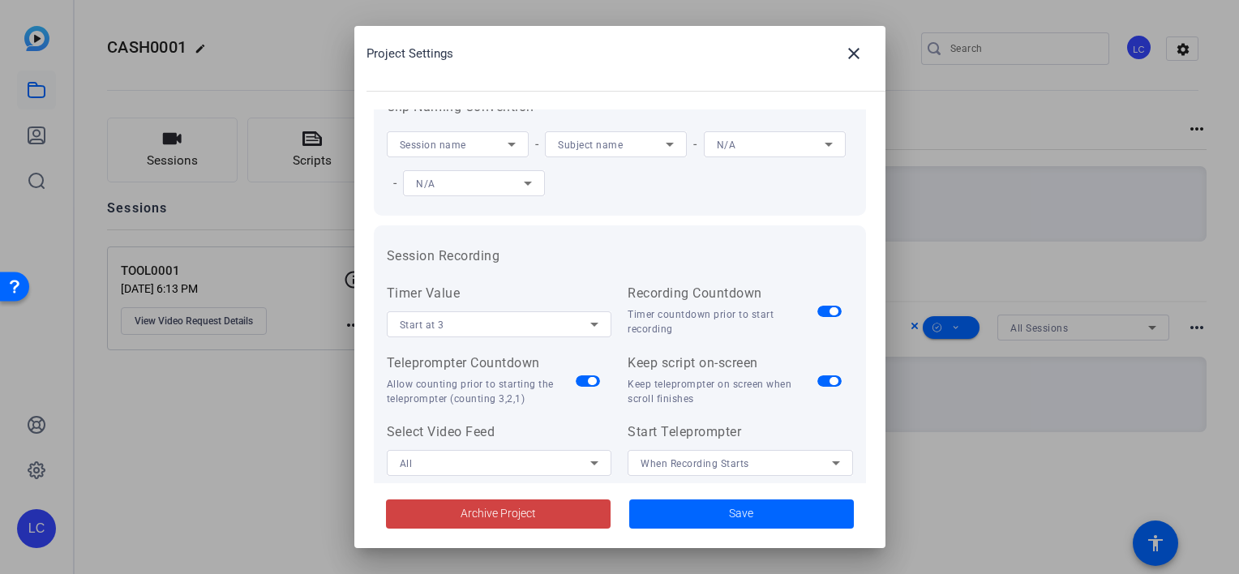
scroll to position [40, 0]
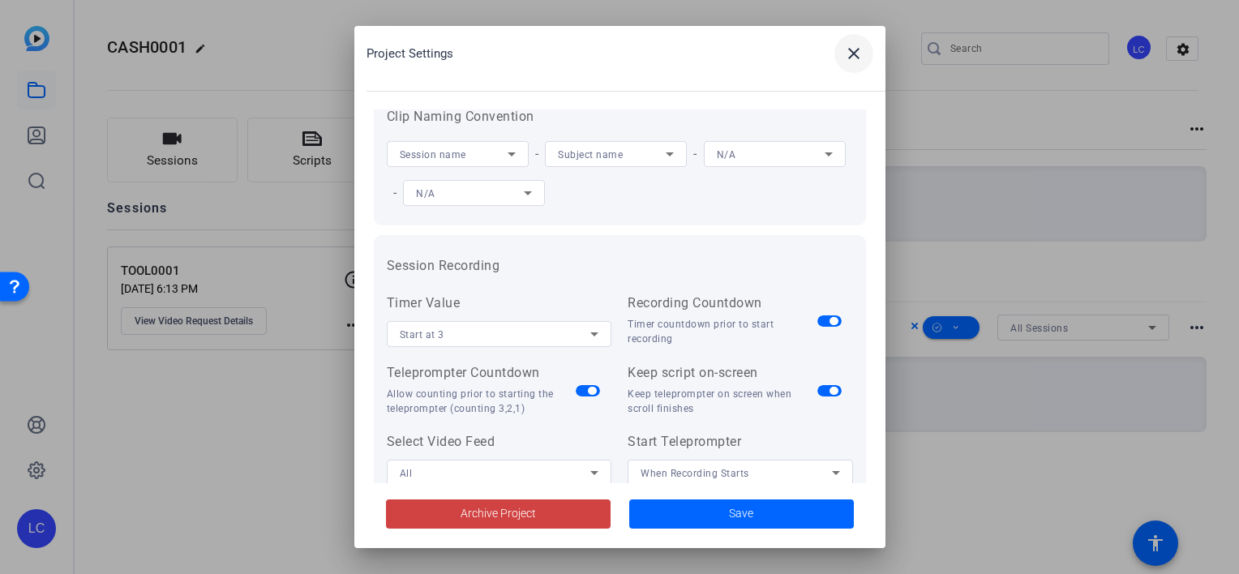
click at [861, 61] on mat-icon "close" at bounding box center [853, 53] width 19 height 19
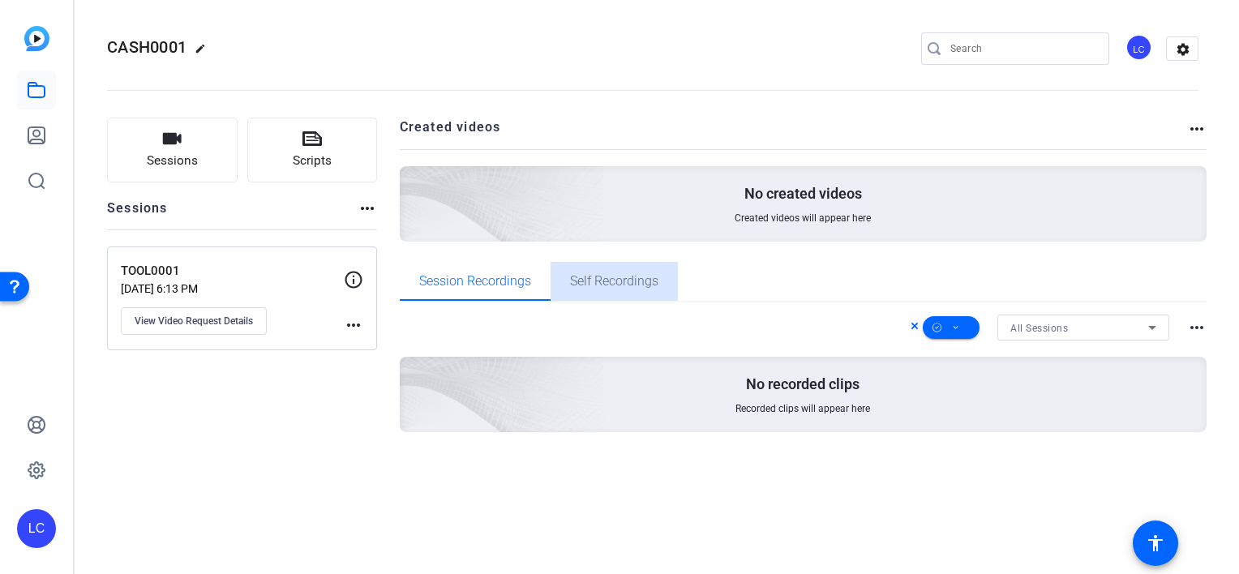
click at [611, 286] on span "Self Recordings" at bounding box center [614, 281] width 88 height 13
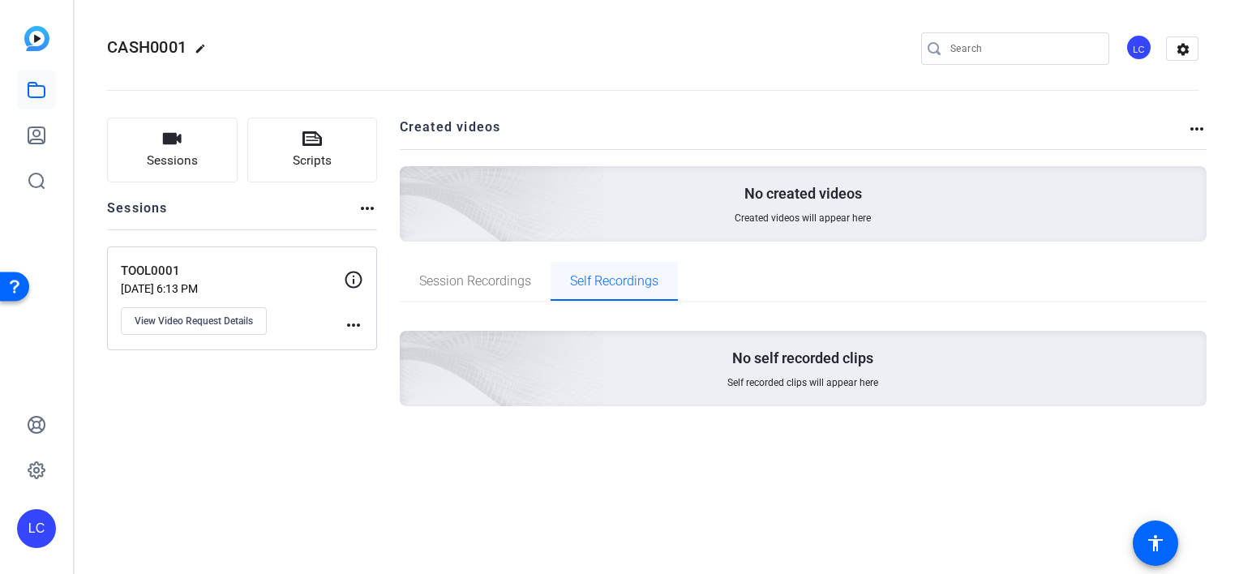
click at [576, 279] on span "Self Recordings" at bounding box center [614, 281] width 88 height 13
click at [530, 281] on span "Session Recordings" at bounding box center [475, 281] width 112 height 13
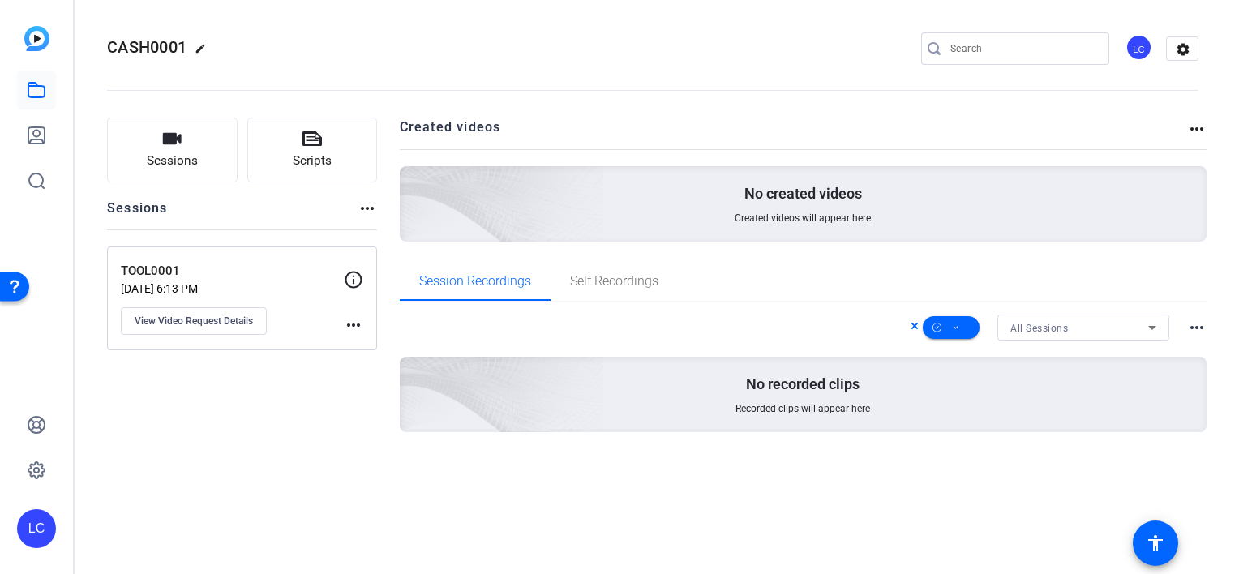
click at [913, 324] on icon at bounding box center [915, 326] width 6 height 6
click at [1054, 332] on span "All Sessions" at bounding box center [1040, 328] width 58 height 11
click at [1054, 332] on div at bounding box center [619, 287] width 1239 height 574
click at [368, 210] on mat-icon "more_horiz" at bounding box center [367, 208] width 19 height 19
click at [337, 190] on div at bounding box center [619, 287] width 1239 height 574
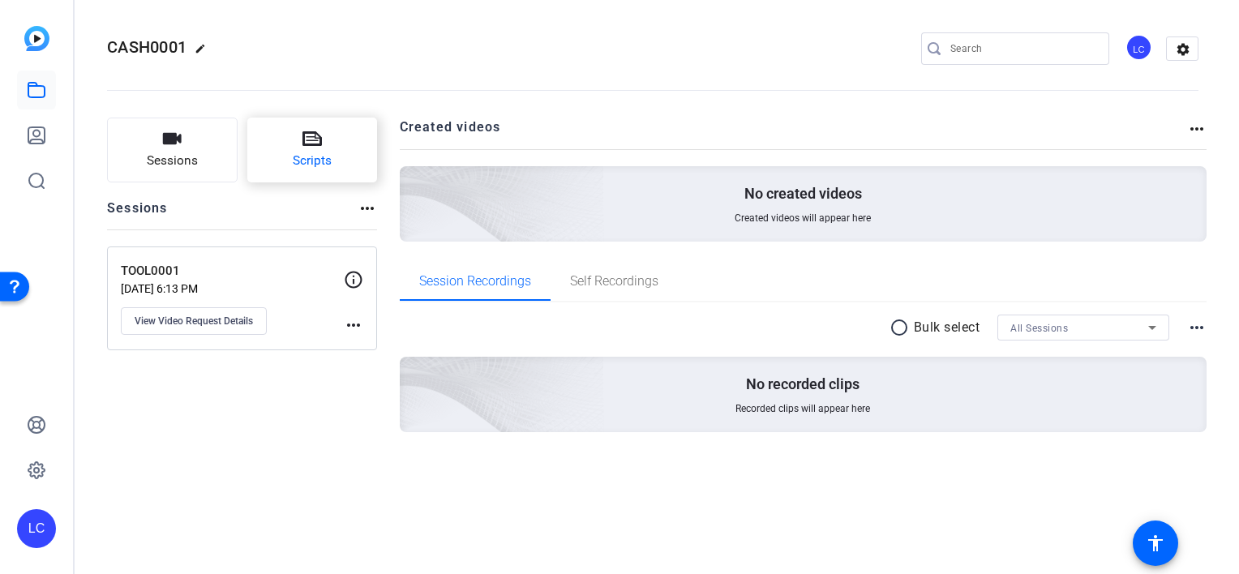
click at [314, 149] on button "Scripts" at bounding box center [312, 150] width 131 height 65
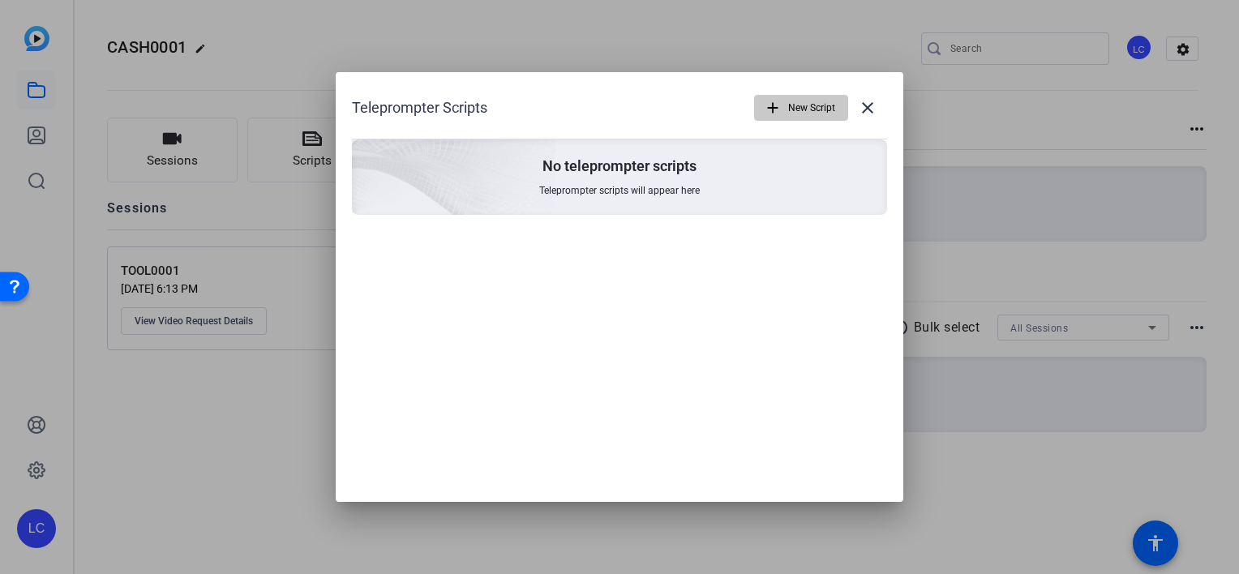
click at [818, 109] on span "New Script" at bounding box center [811, 107] width 47 height 31
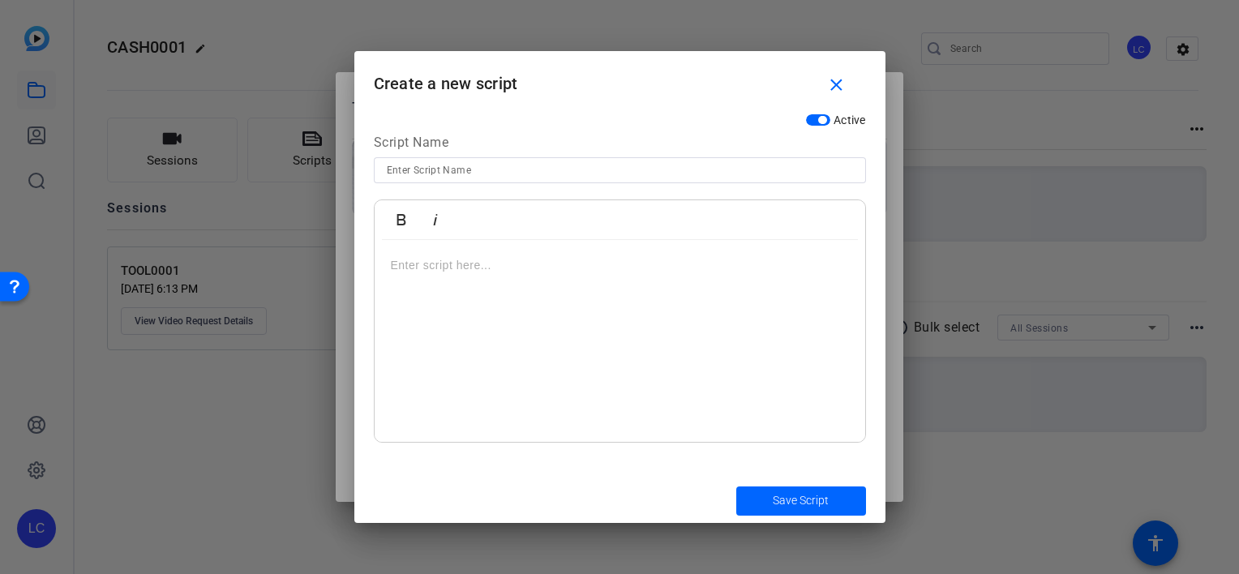
click at [730, 322] on div at bounding box center [620, 341] width 491 height 203
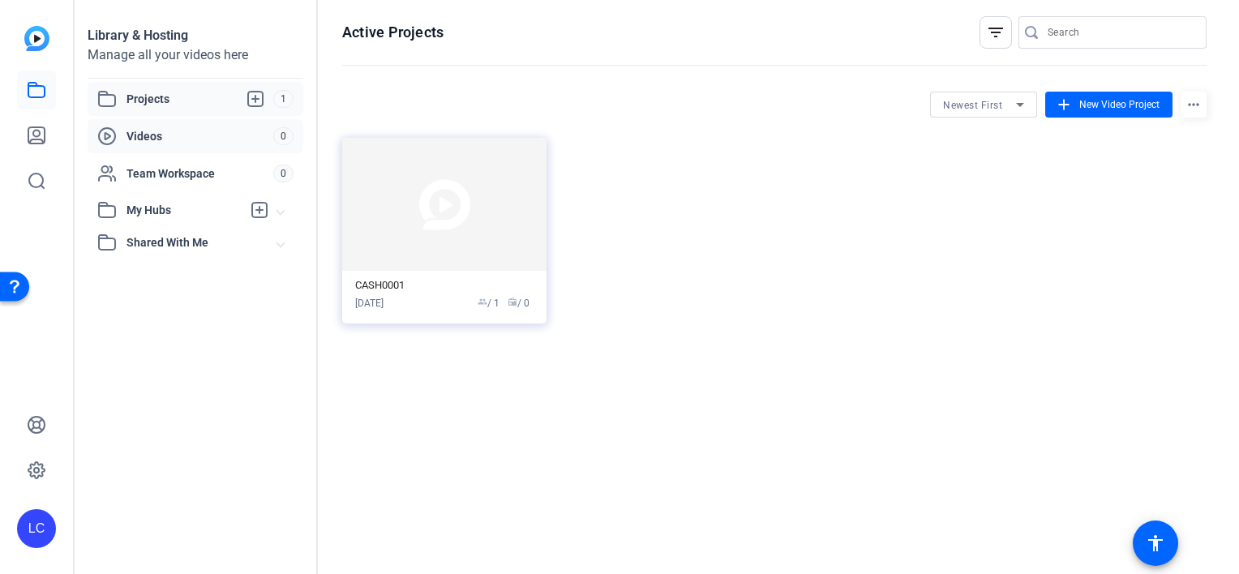
click at [154, 138] on span "Videos" at bounding box center [200, 136] width 147 height 16
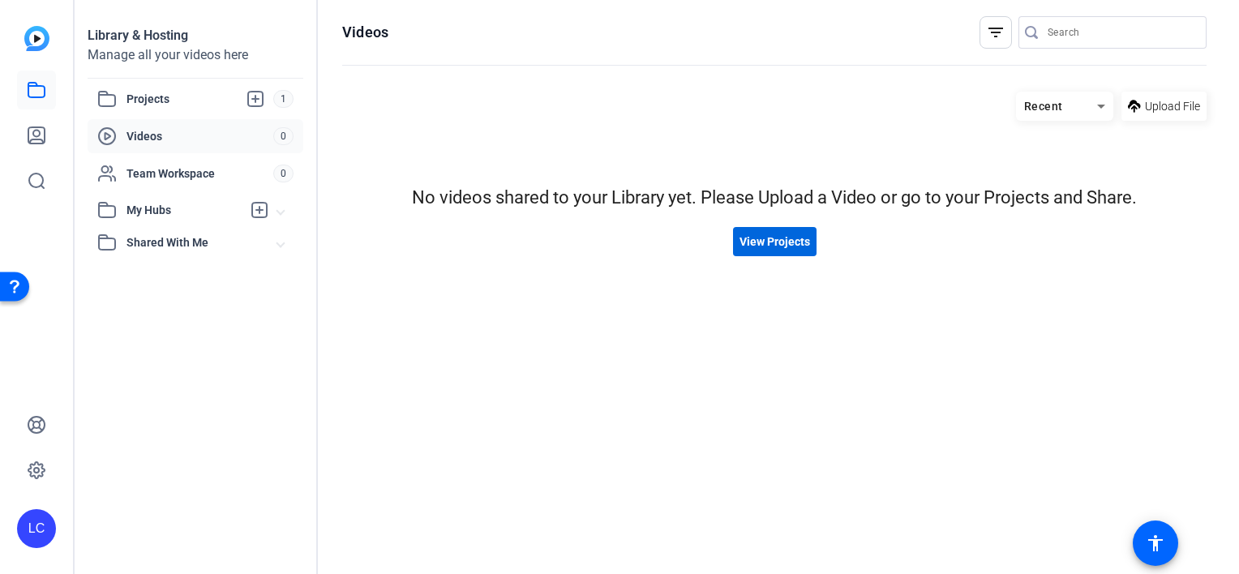
click at [784, 250] on span at bounding box center [775, 241] width 84 height 39
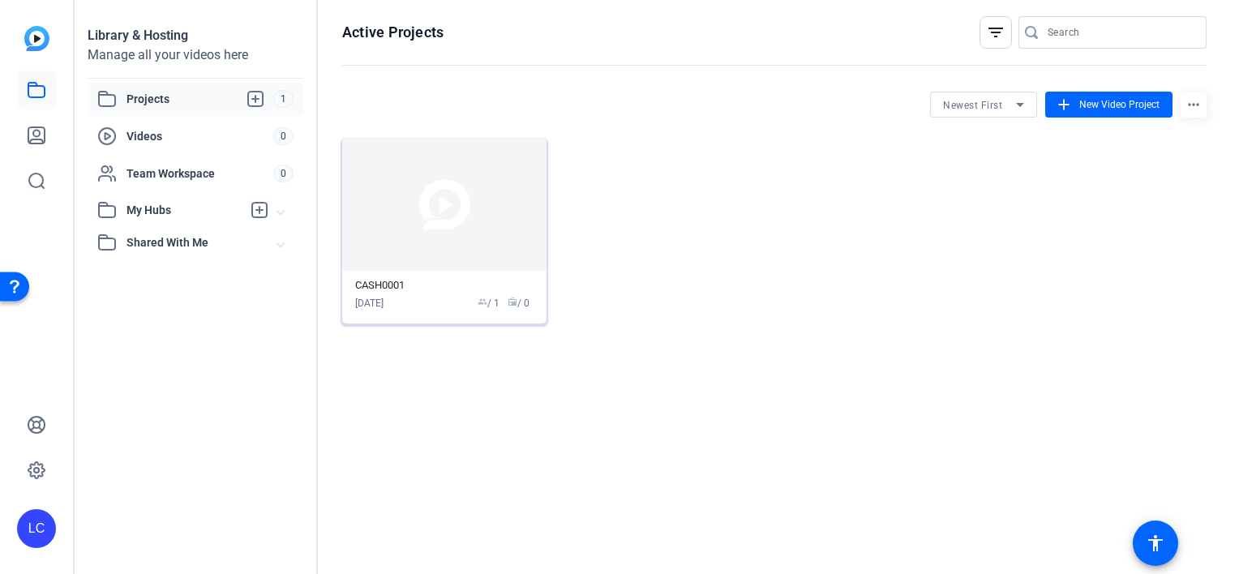
click at [392, 285] on div "CASH0001" at bounding box center [444, 285] width 178 height 13
